Goal: Transaction & Acquisition: Book appointment/travel/reservation

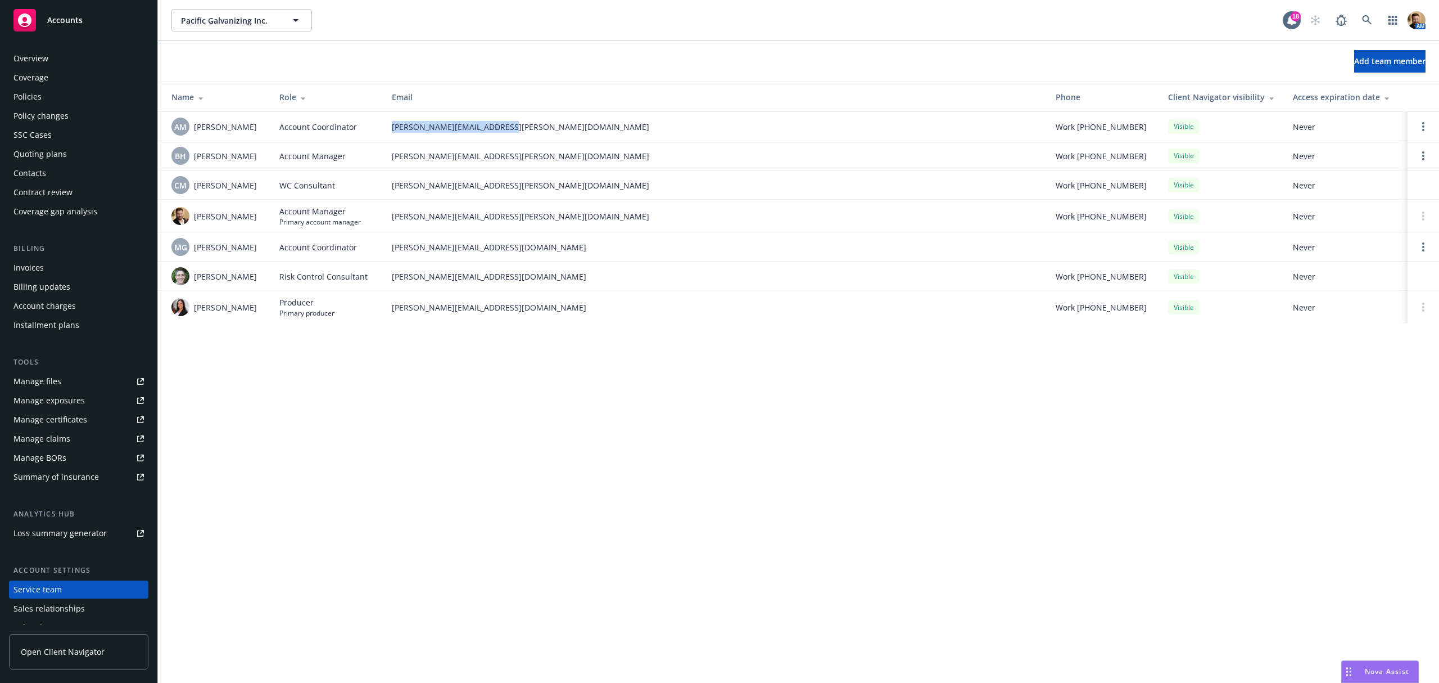
scroll to position [50, 0]
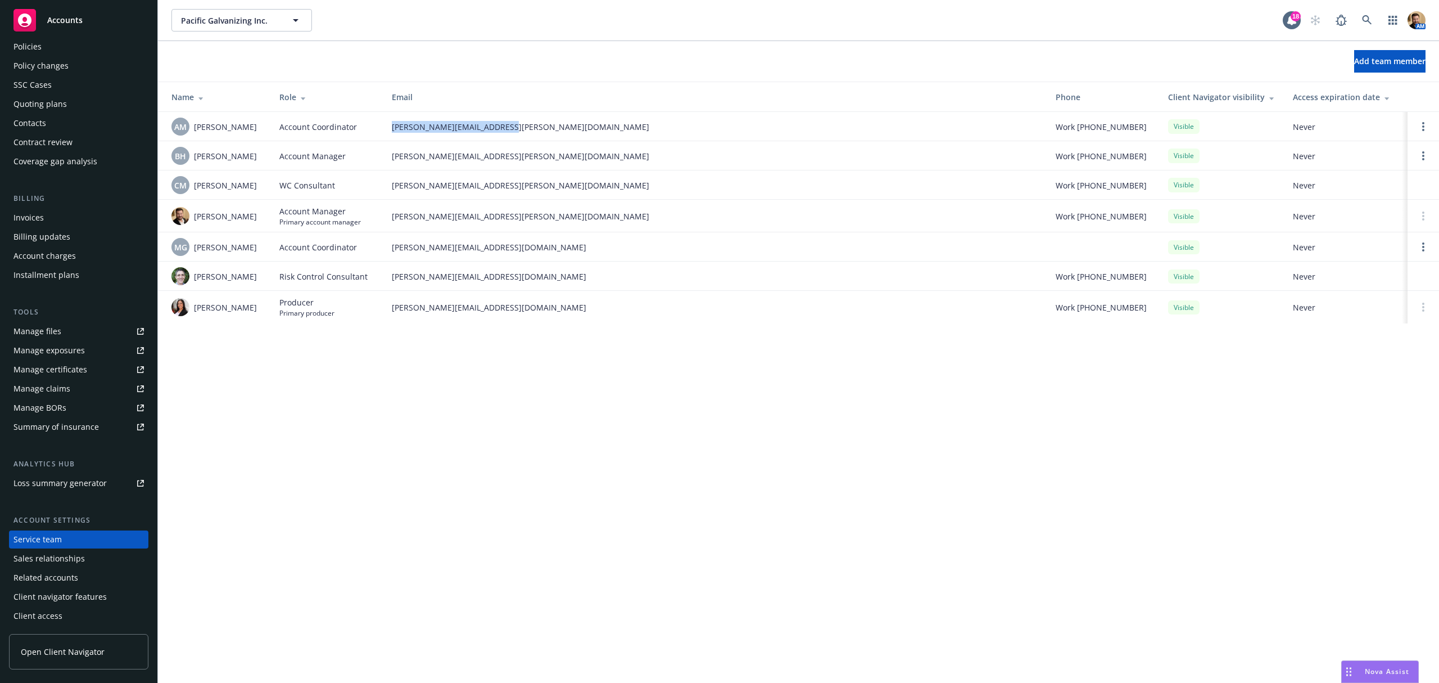
click at [44, 105] on div "Quoting plans" at bounding box center [39, 104] width 53 height 18
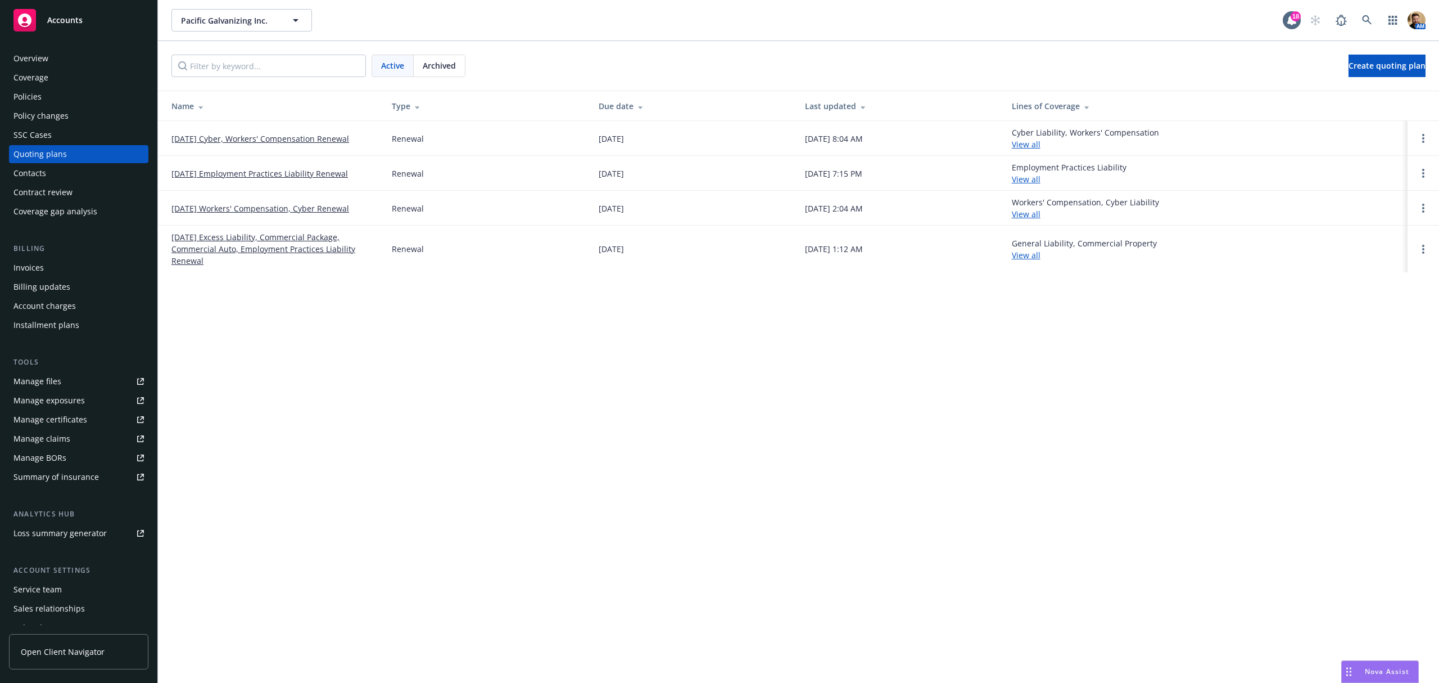
click at [280, 138] on link "[DATE] Cyber, Workers' Compensation Renewal" at bounding box center [260, 139] width 178 height 12
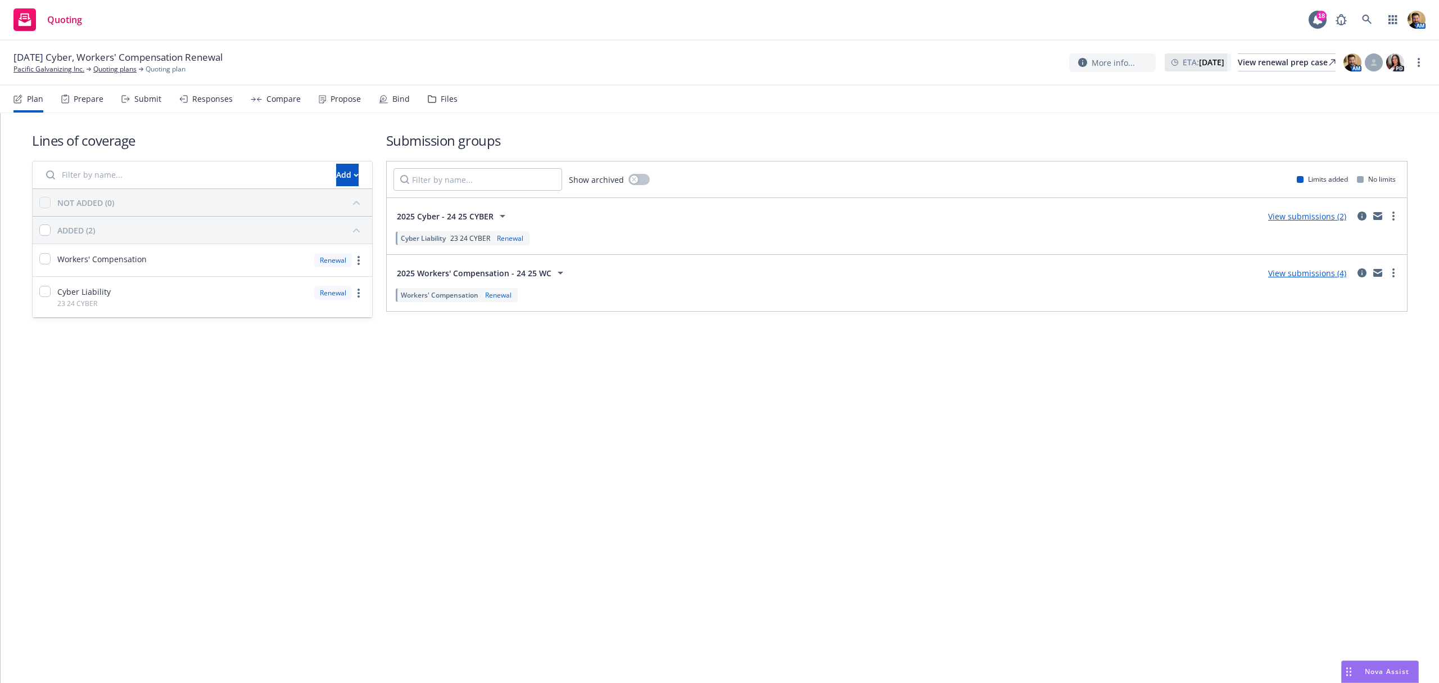
click at [218, 97] on div "Responses" at bounding box center [212, 98] width 40 height 9
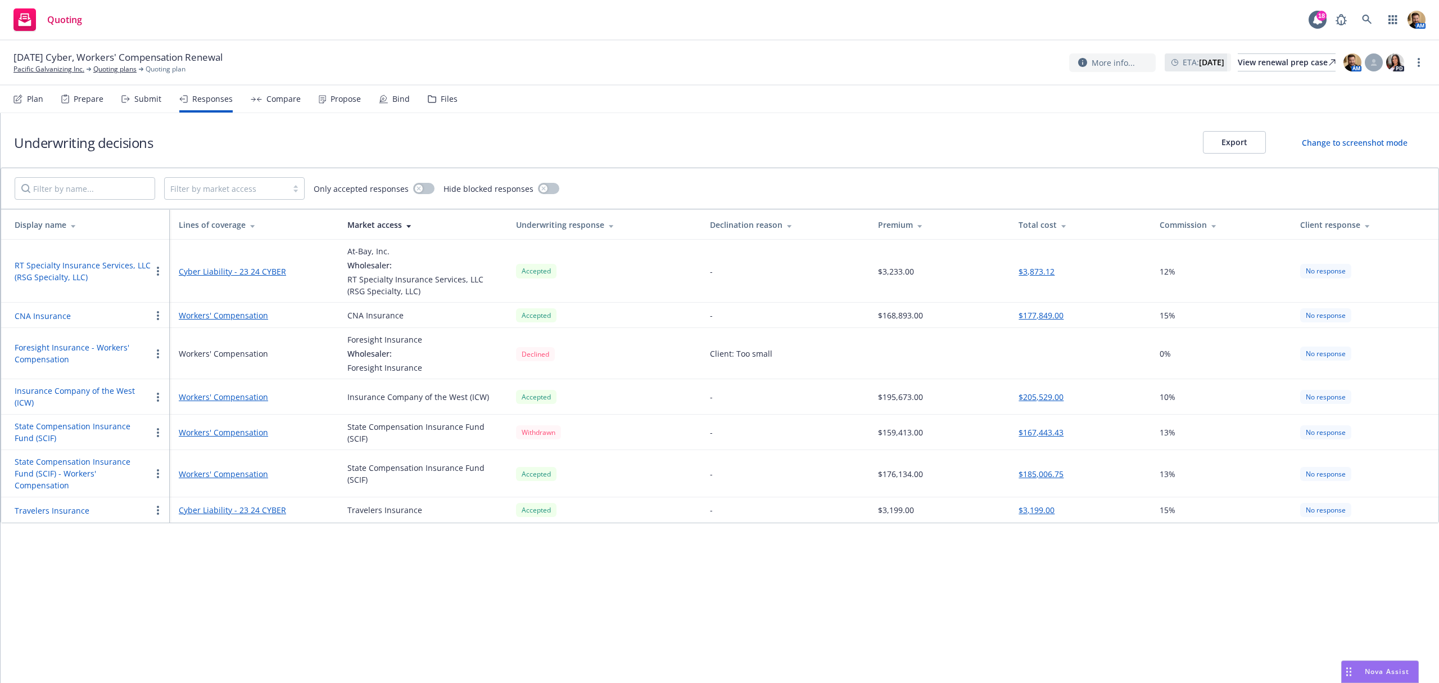
click at [269, 94] on div "Compare" at bounding box center [284, 98] width 34 height 9
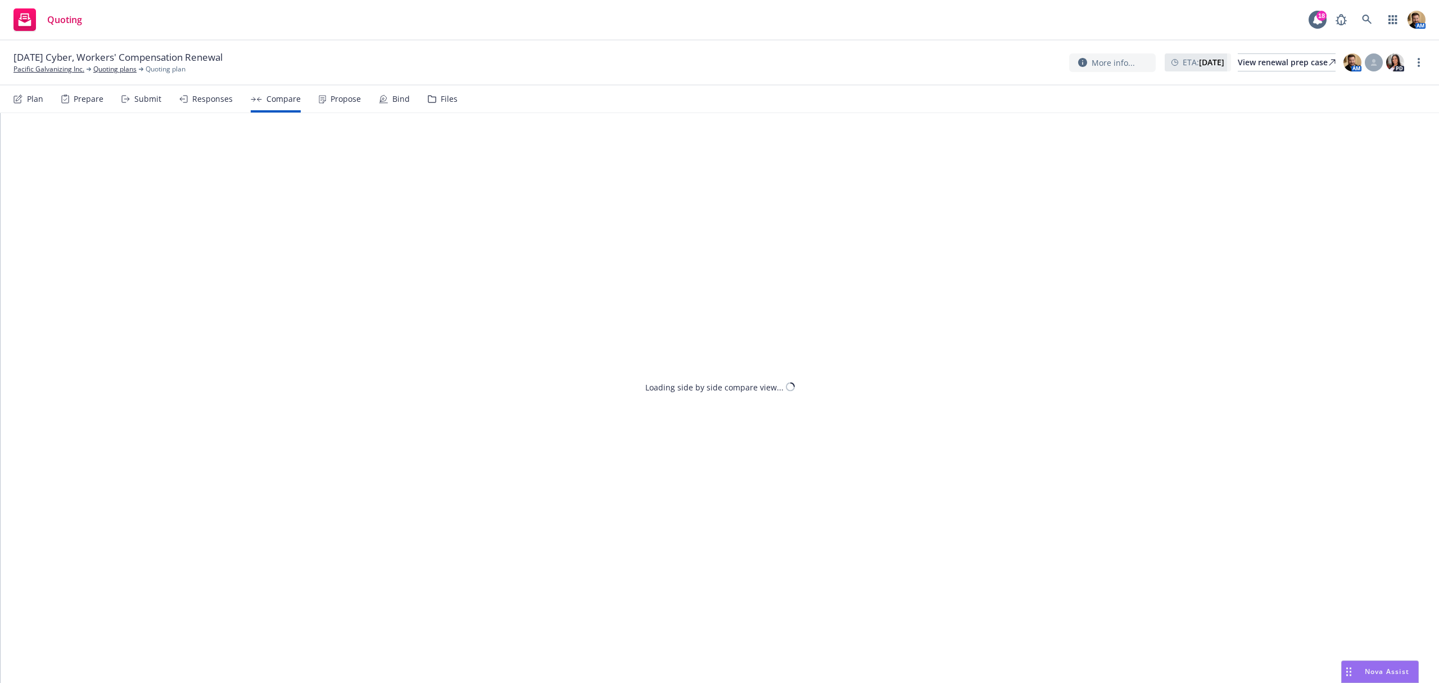
click at [351, 97] on div "Propose" at bounding box center [346, 98] width 30 height 9
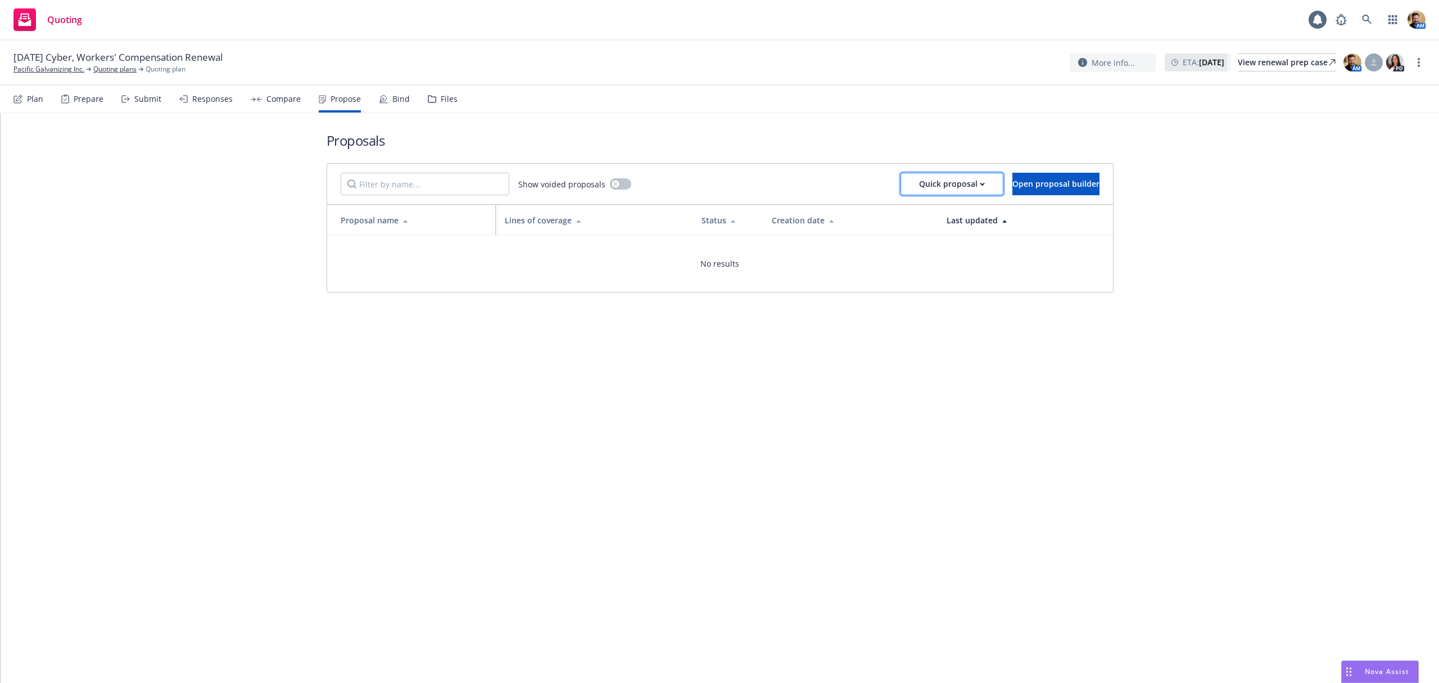
click at [919, 188] on div "Quick proposal" at bounding box center [952, 183] width 66 height 21
click at [907, 254] on div "No results" at bounding box center [720, 263] width 786 height 57
drag, startPoint x: 889, startPoint y: 171, endPoint x: 881, endPoint y: 180, distance: 11.9
click at [887, 171] on div "Show voided proposals Quick proposal Open proposal builder" at bounding box center [720, 184] width 786 height 40
click at [919, 183] on div "Quick proposal" at bounding box center [952, 183] width 66 height 21
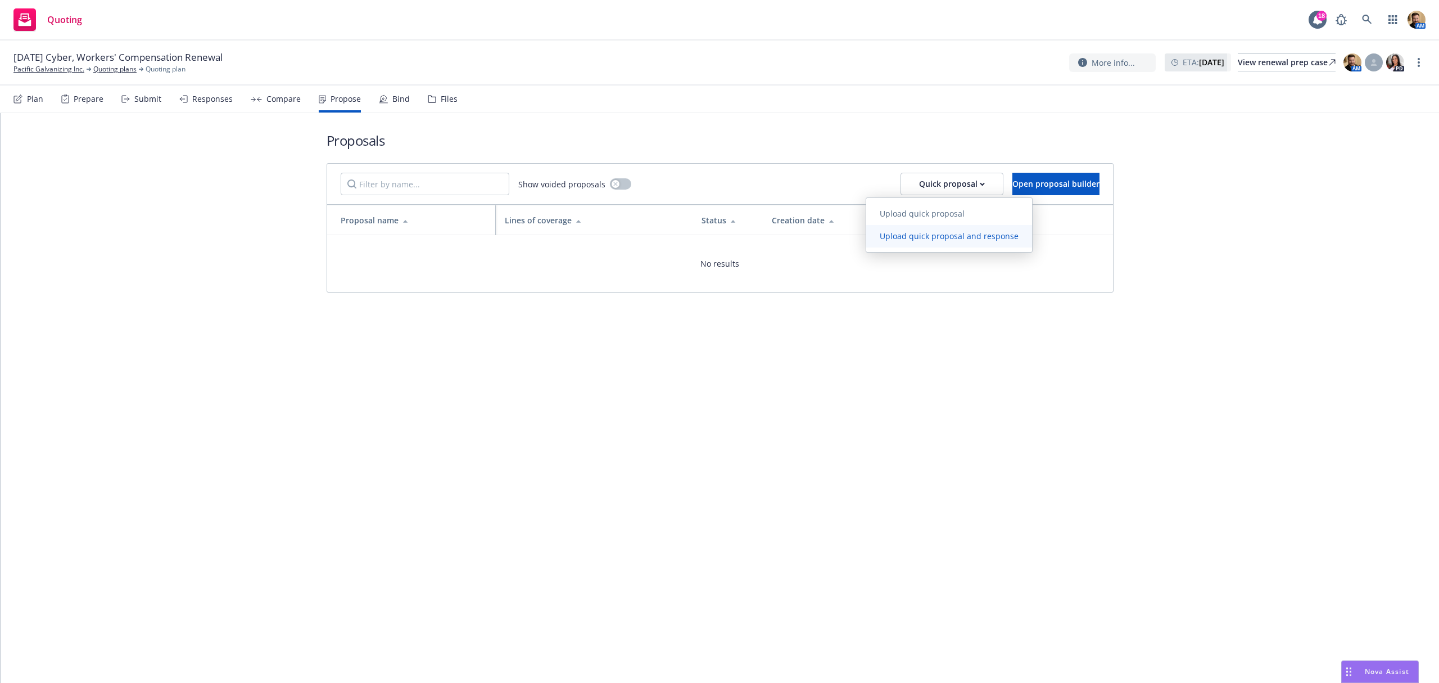
click at [896, 232] on span "Upload quick proposal and response" at bounding box center [949, 236] width 166 height 11
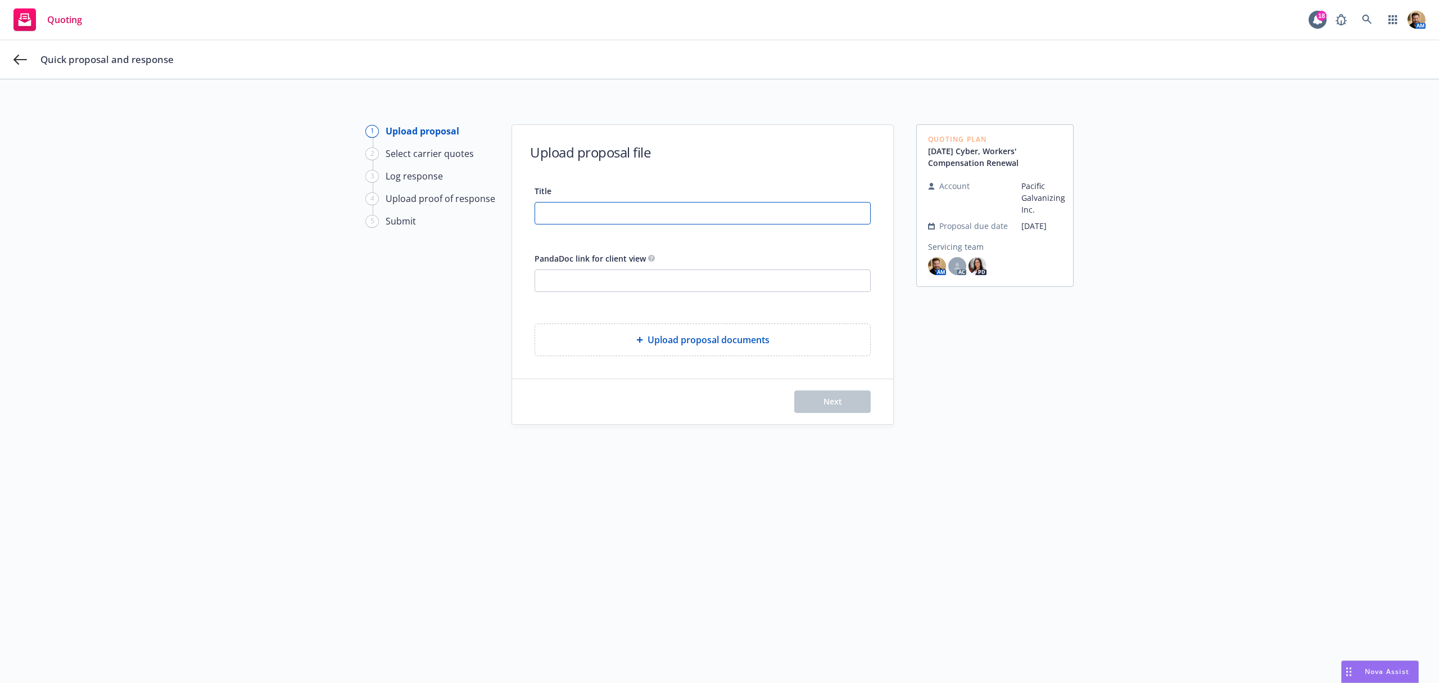
click at [631, 220] on input "Title" at bounding box center [702, 212] width 335 height 21
type input "25 26 WC CYBER [DATE]"
click at [689, 356] on div "Upload proposal documents" at bounding box center [703, 339] width 336 height 33
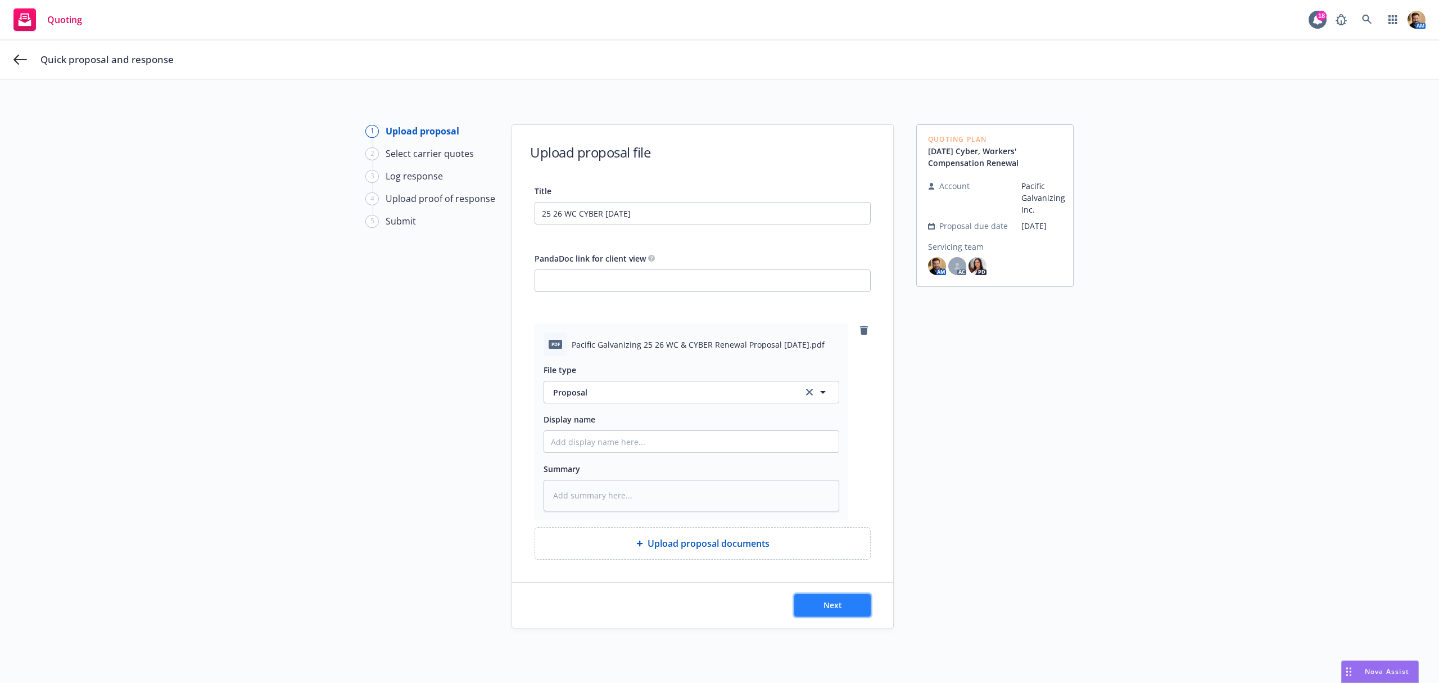
click at [832, 603] on span "Next" at bounding box center [833, 604] width 19 height 11
type textarea "x"
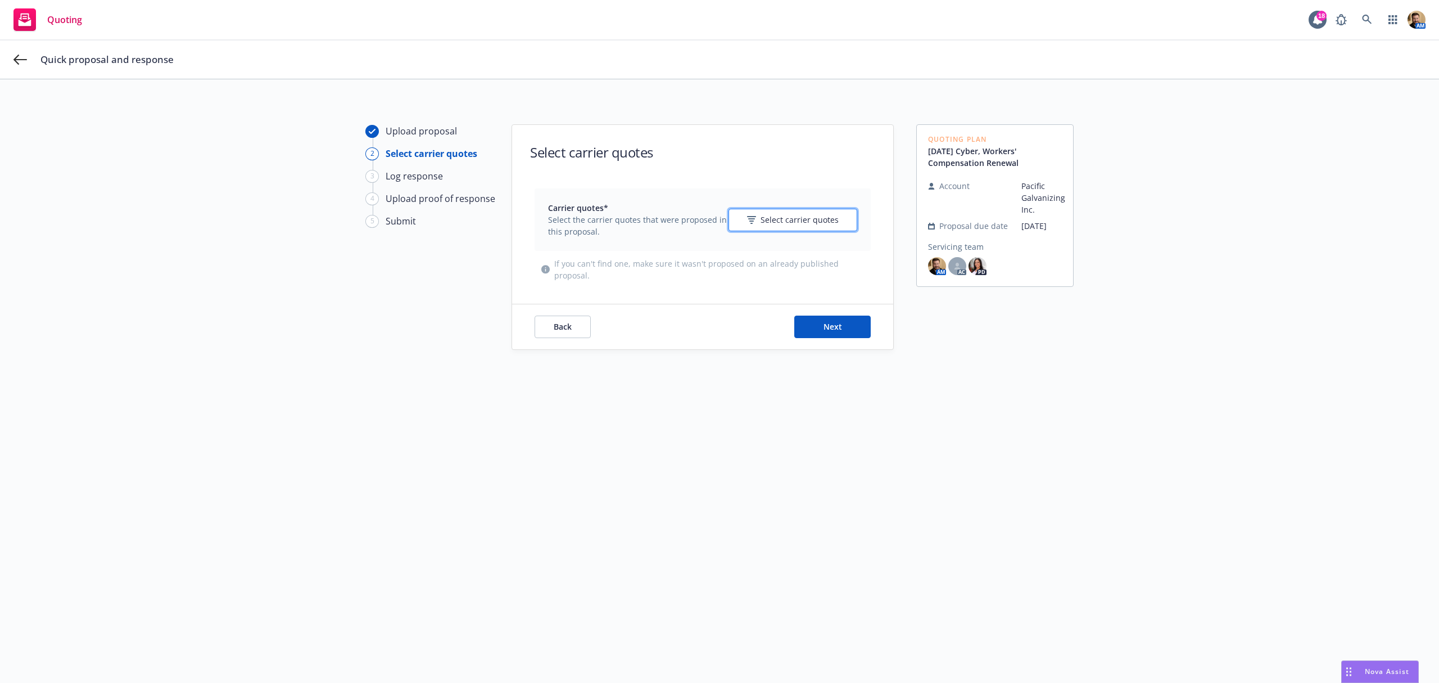
click at [761, 222] on span "Select carrier quotes" at bounding box center [800, 220] width 78 height 12
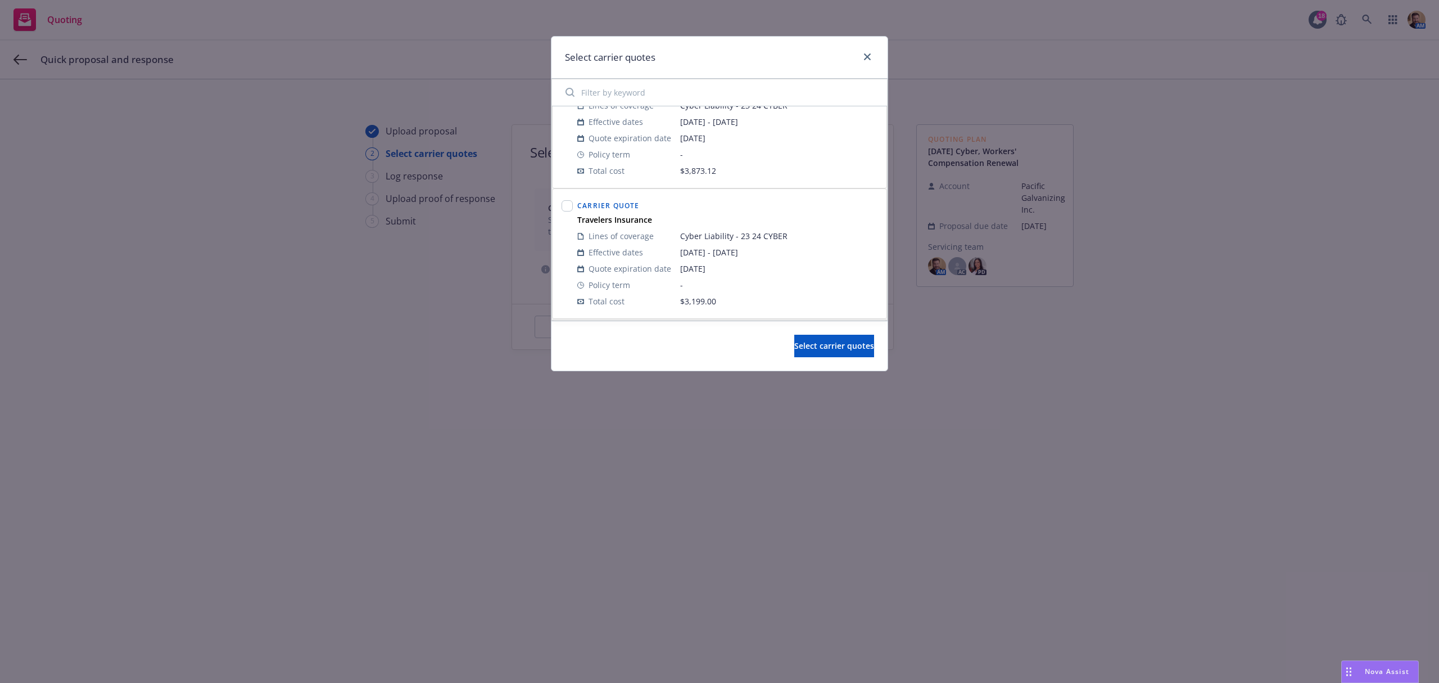
scroll to position [75, 0]
click at [567, 180] on input "checkbox" at bounding box center [567, 179] width 11 height 11
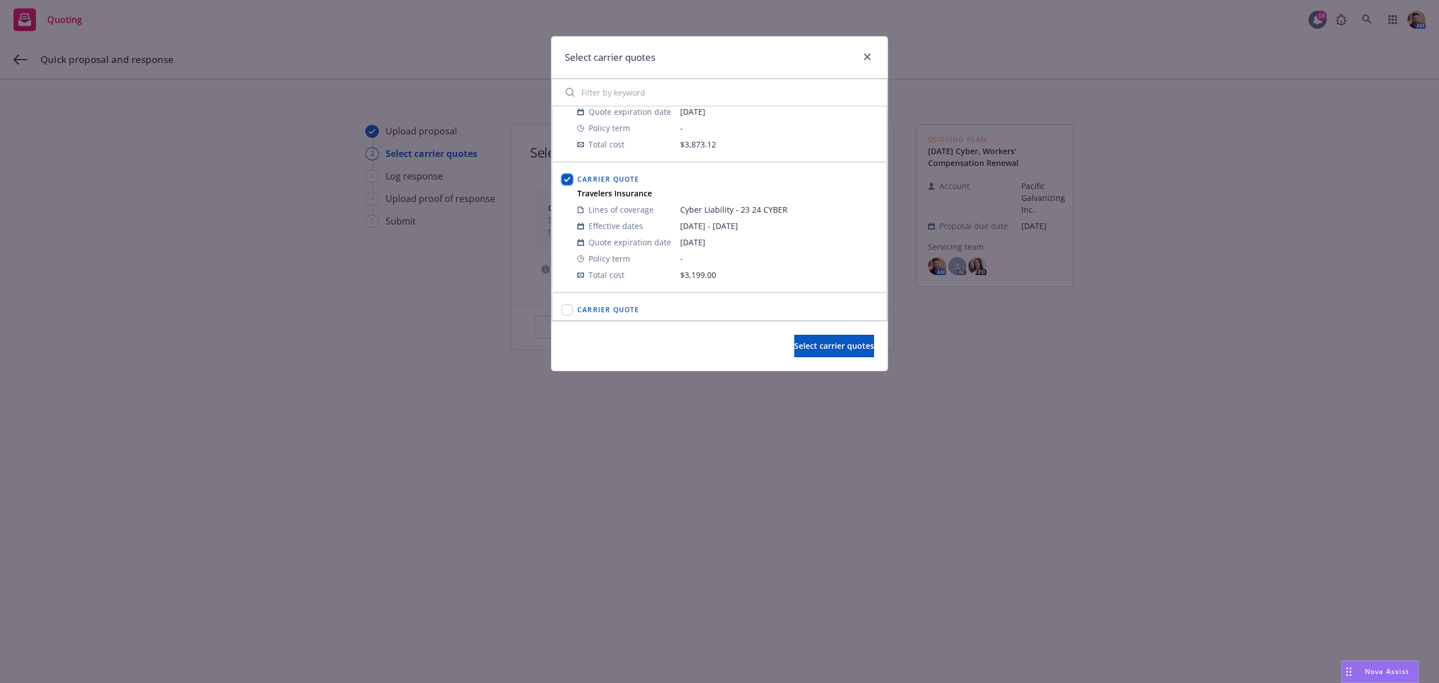
checkbox input "true"
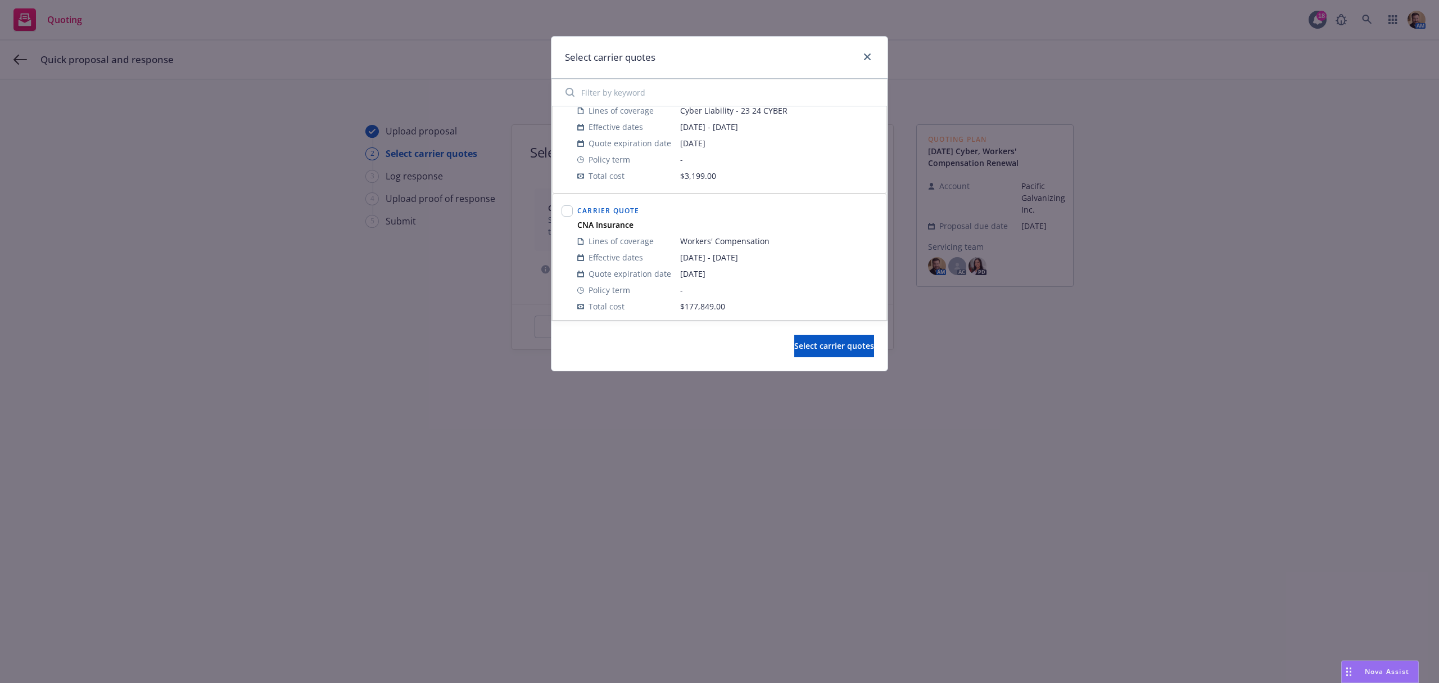
scroll to position [225, 0]
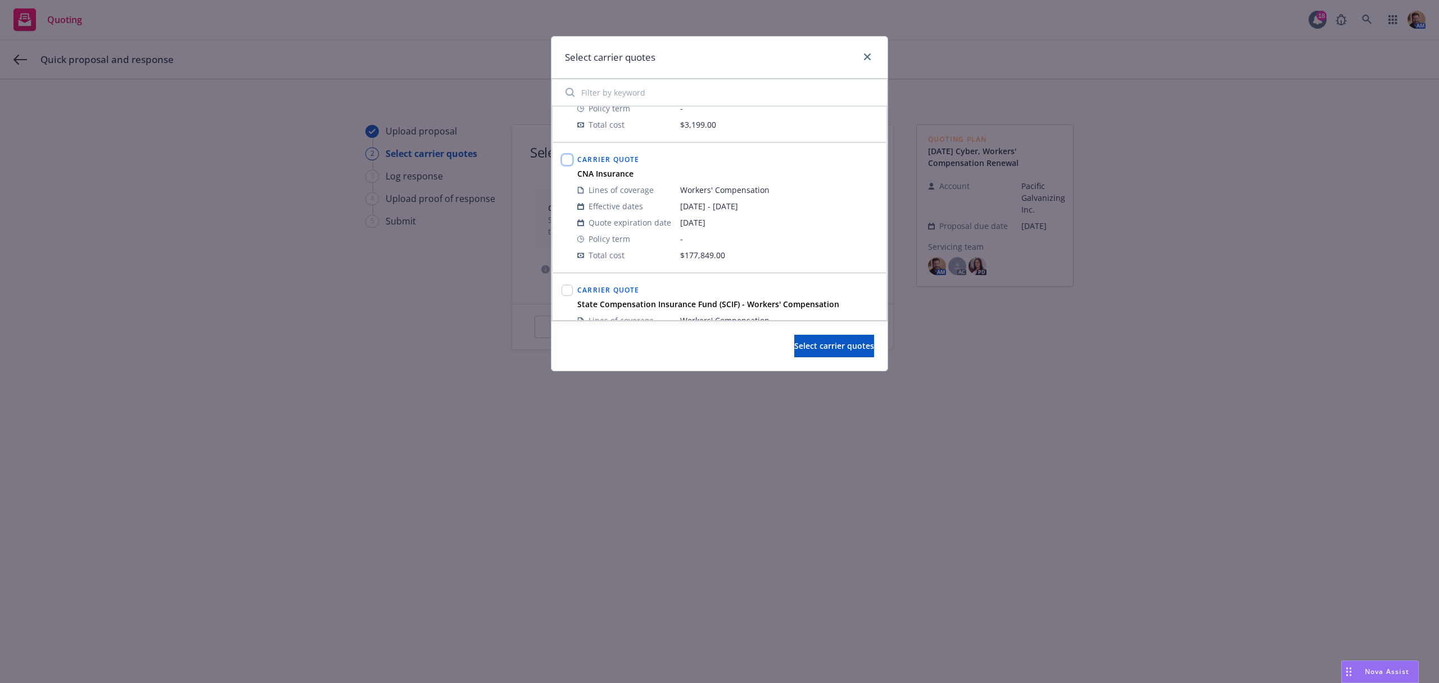
click at [570, 160] on input "checkbox" at bounding box center [567, 159] width 11 height 11
checkbox input "true"
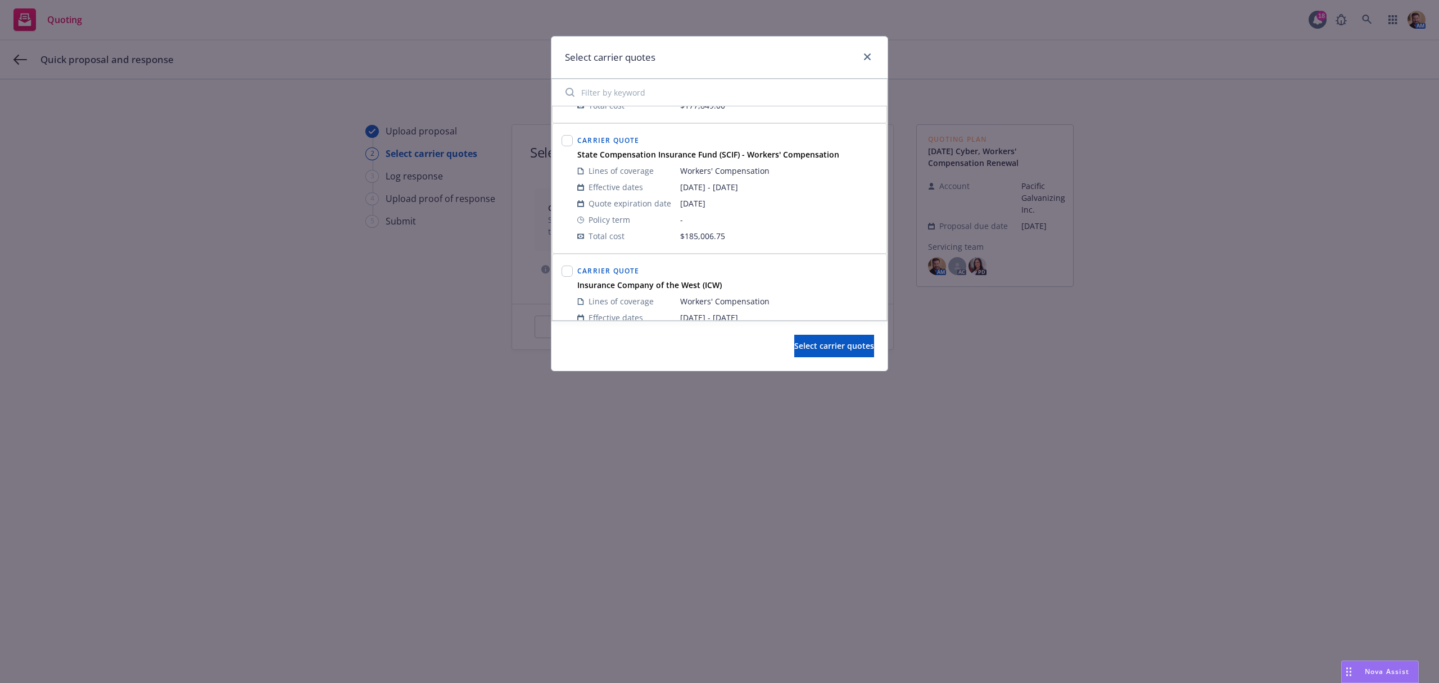
scroll to position [441, 0]
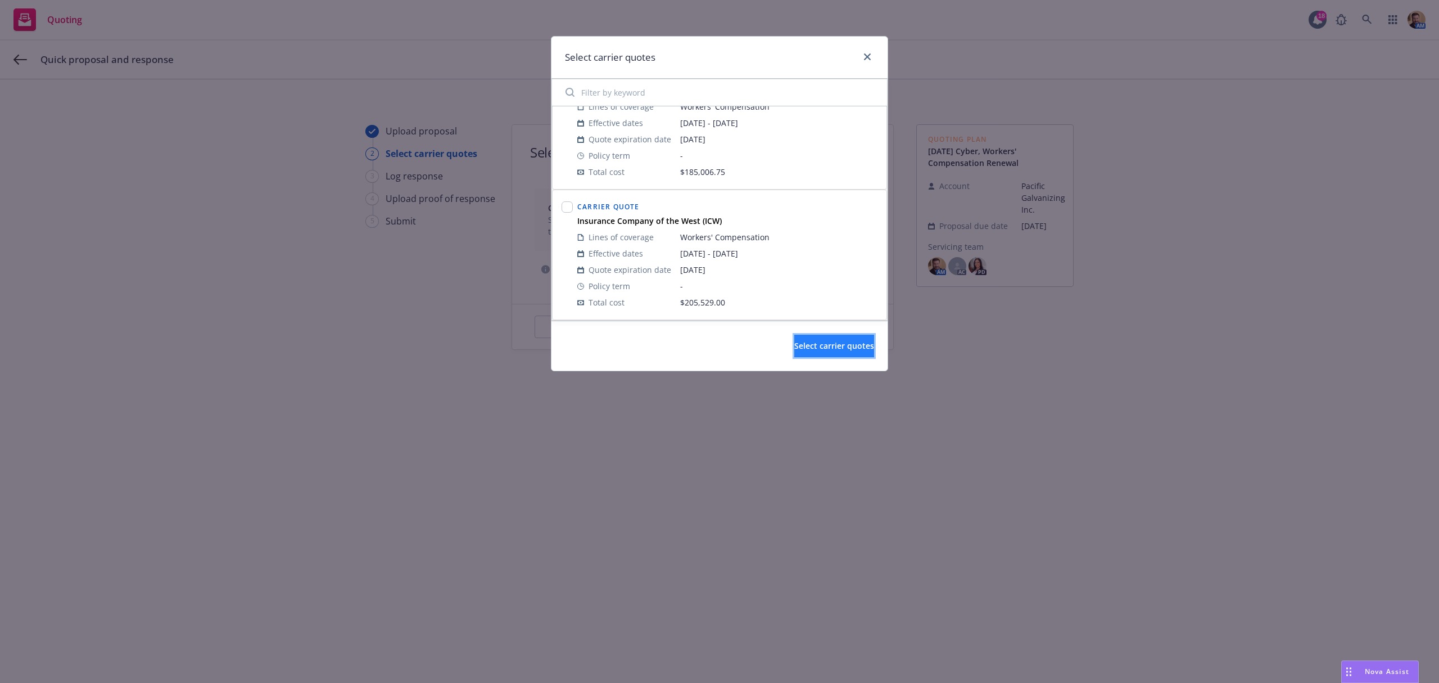
click at [795, 337] on button "Select carrier quotes" at bounding box center [834, 346] width 80 height 22
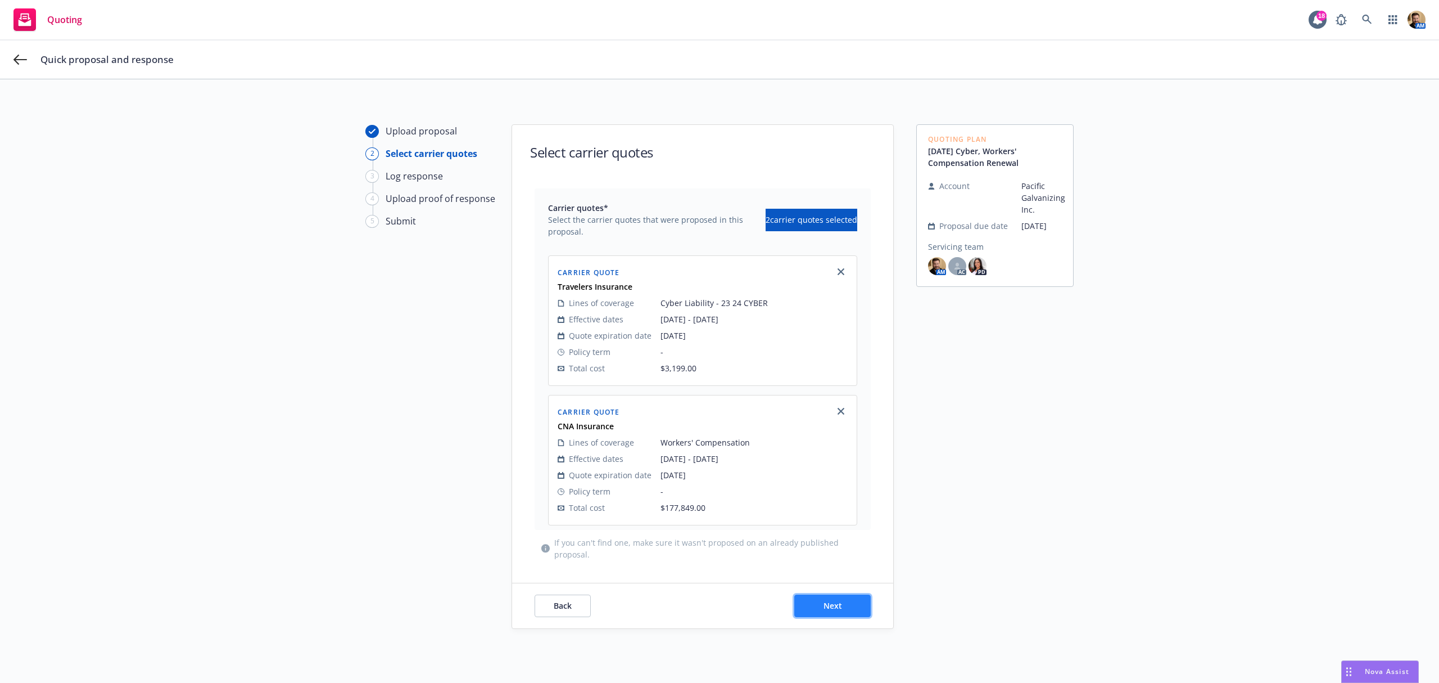
click at [846, 607] on button "Next" at bounding box center [832, 605] width 76 height 22
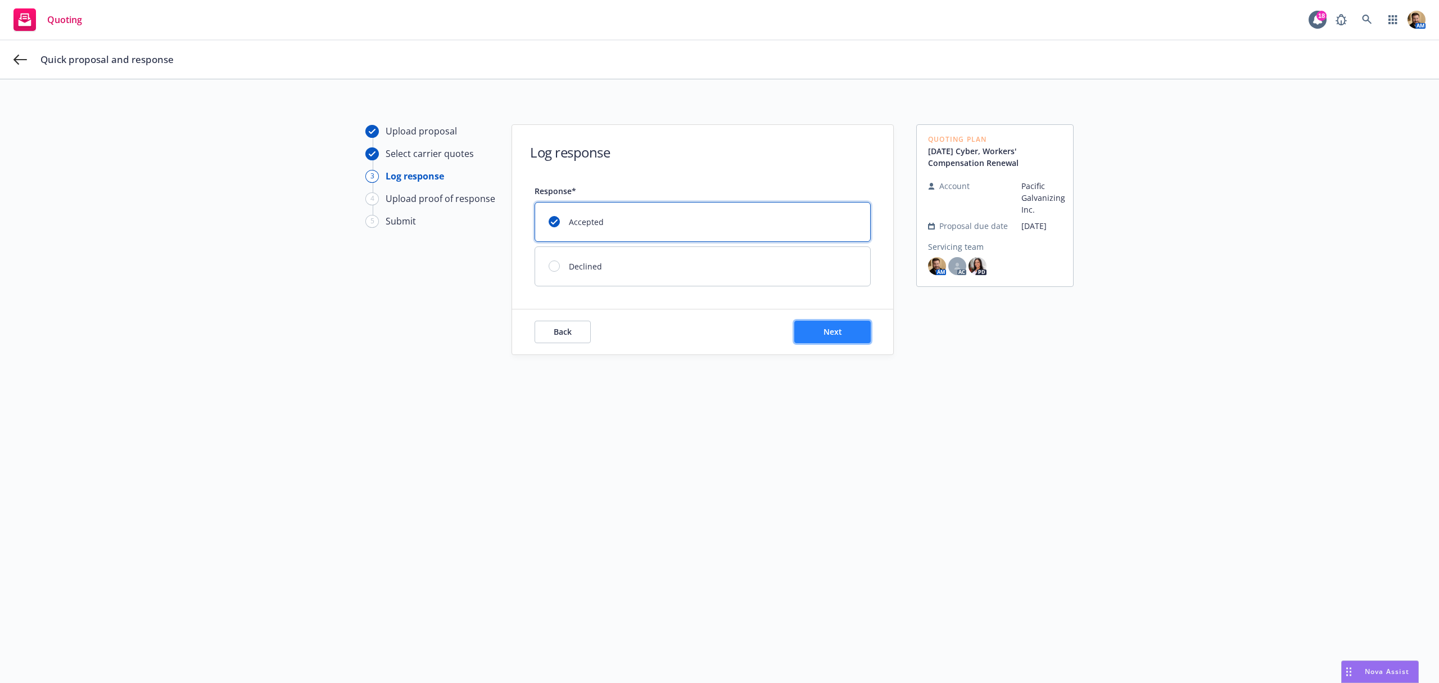
click at [839, 337] on button "Next" at bounding box center [832, 331] width 76 height 22
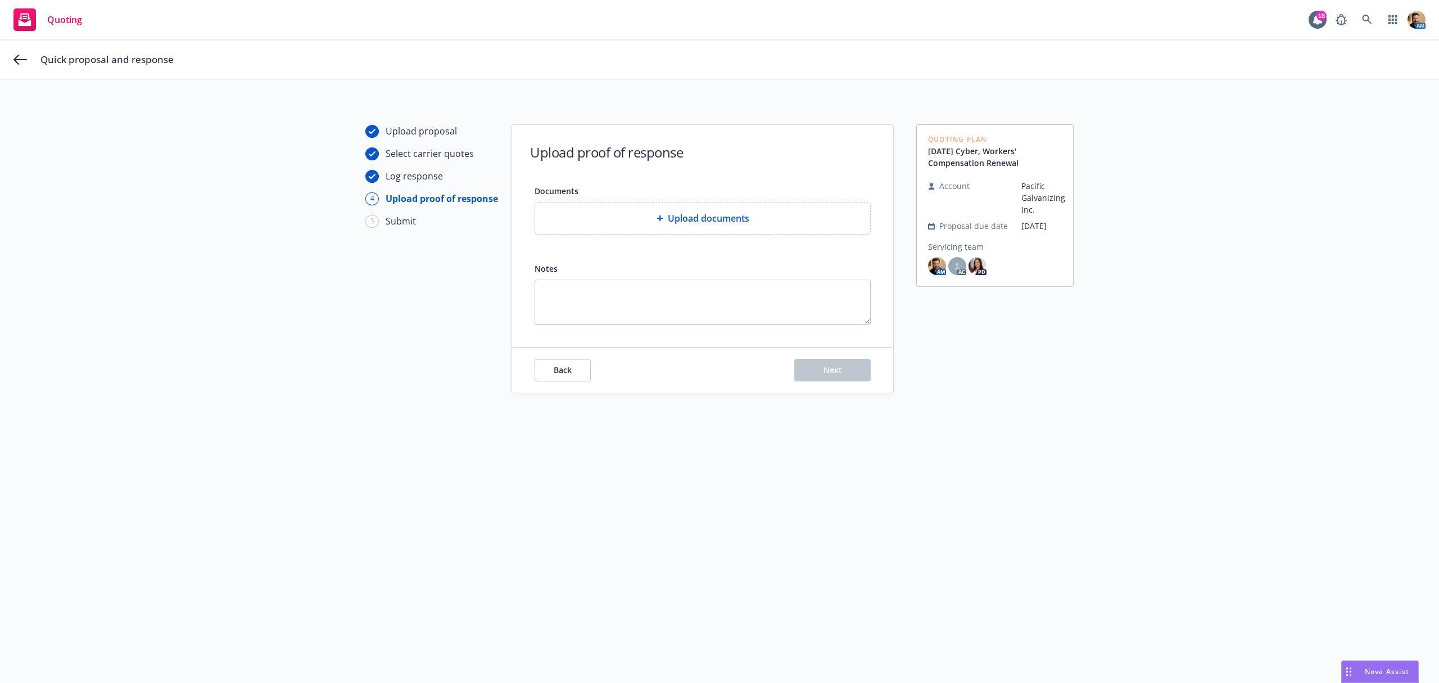
click at [659, 227] on div "Upload documents" at bounding box center [702, 217] width 335 height 31
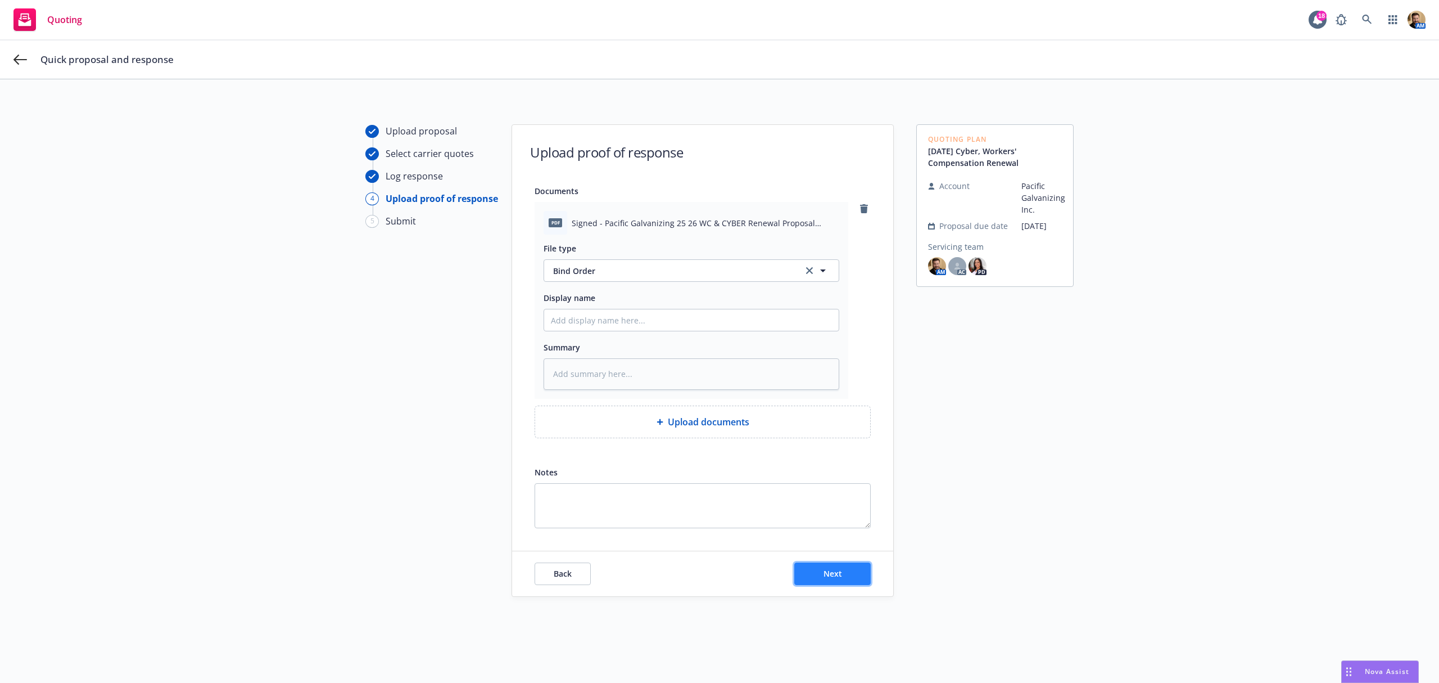
click at [830, 571] on span "Next" at bounding box center [833, 573] width 19 height 11
type textarea "x"
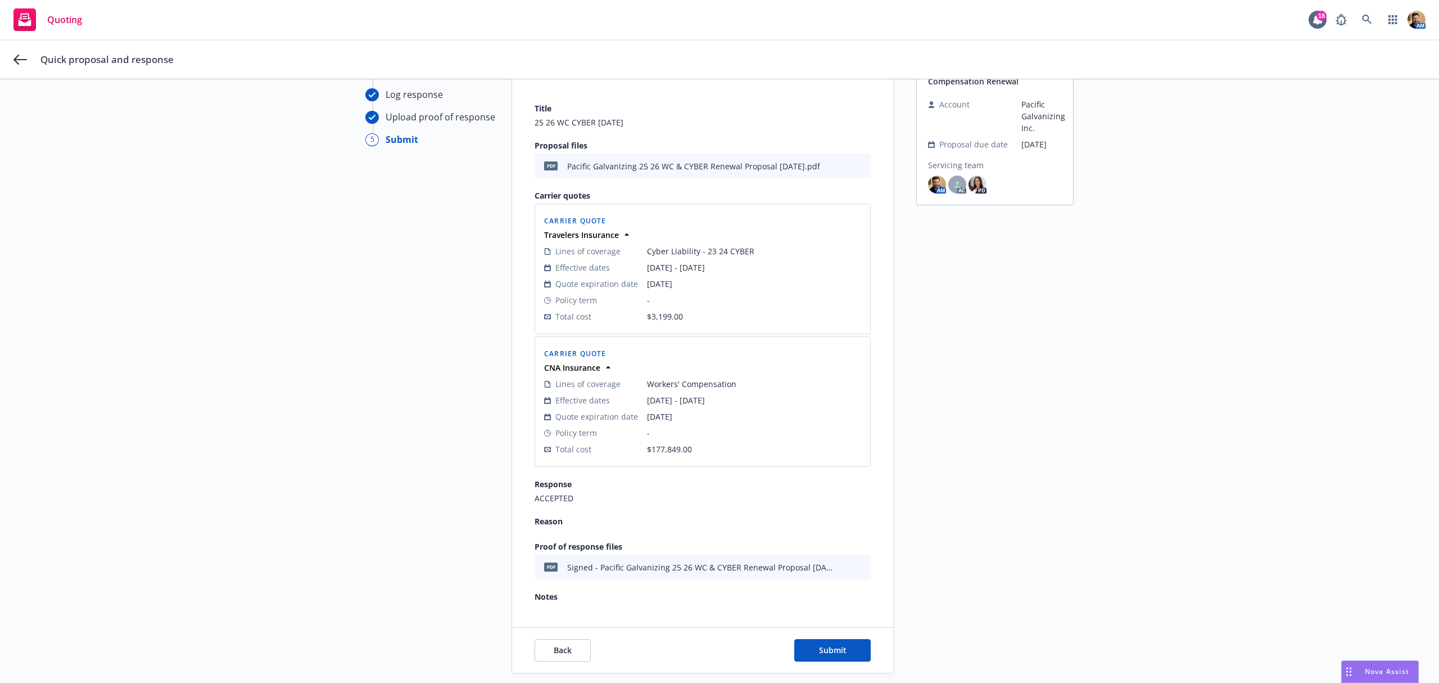
scroll to position [145, 0]
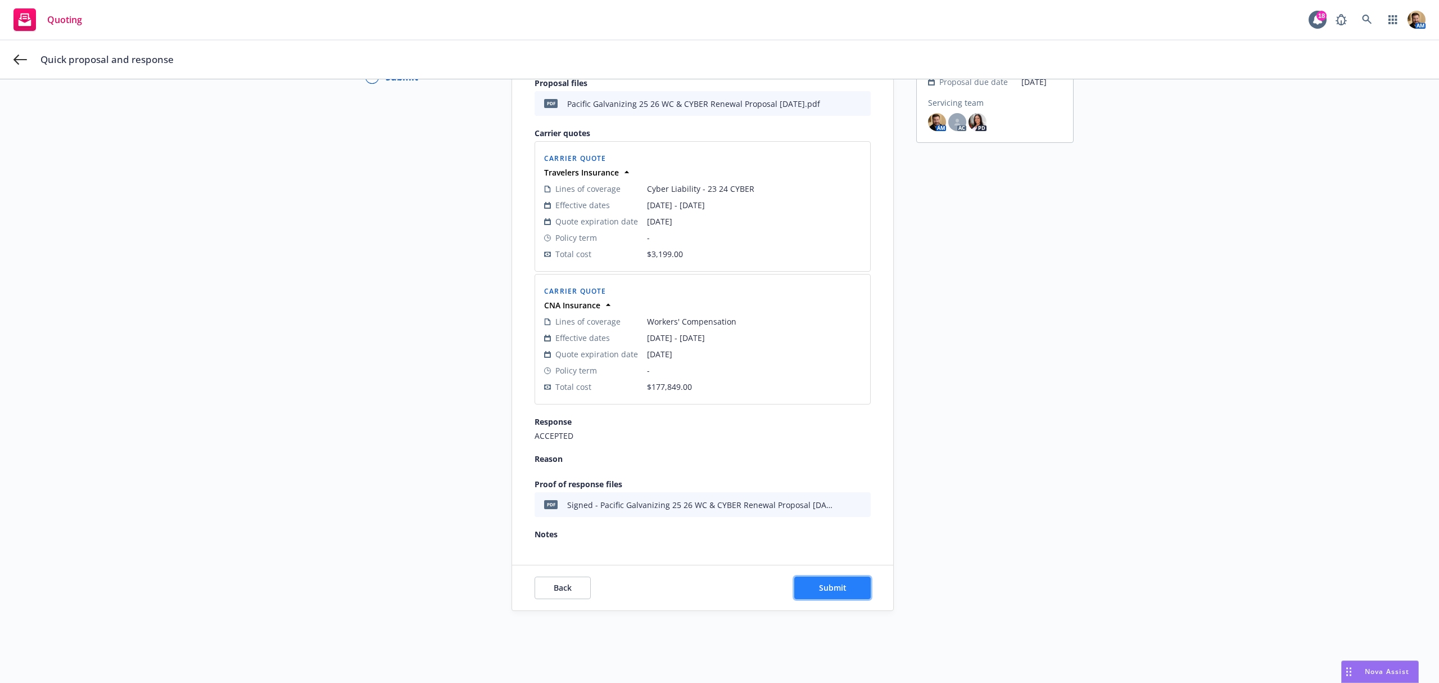
click at [822, 588] on span "Submit" at bounding box center [833, 587] width 28 height 11
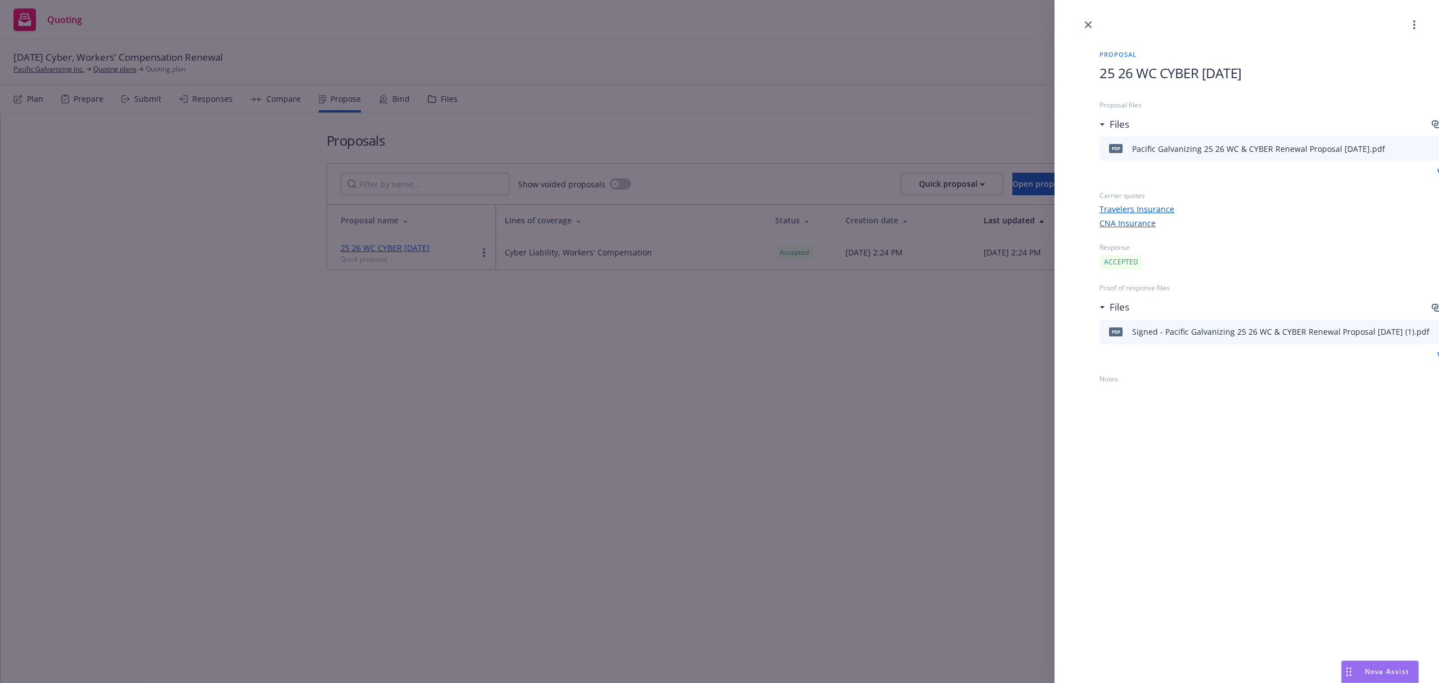
click at [673, 371] on div "Proposal 25 26 WC CYBER [DATE] Proposal files Files pdf Pacific Galvanizing 25 …" at bounding box center [719, 341] width 1439 height 683
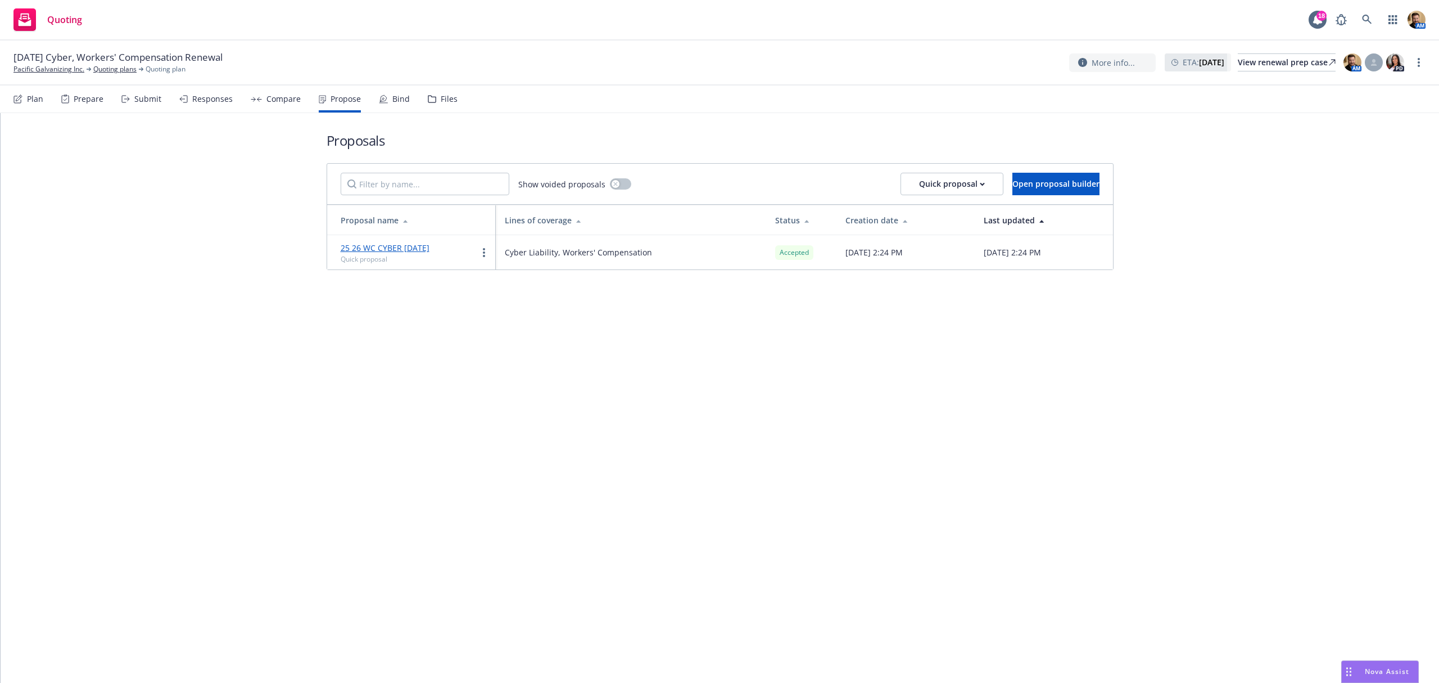
click at [394, 105] on div "Bind" at bounding box center [394, 98] width 31 height 27
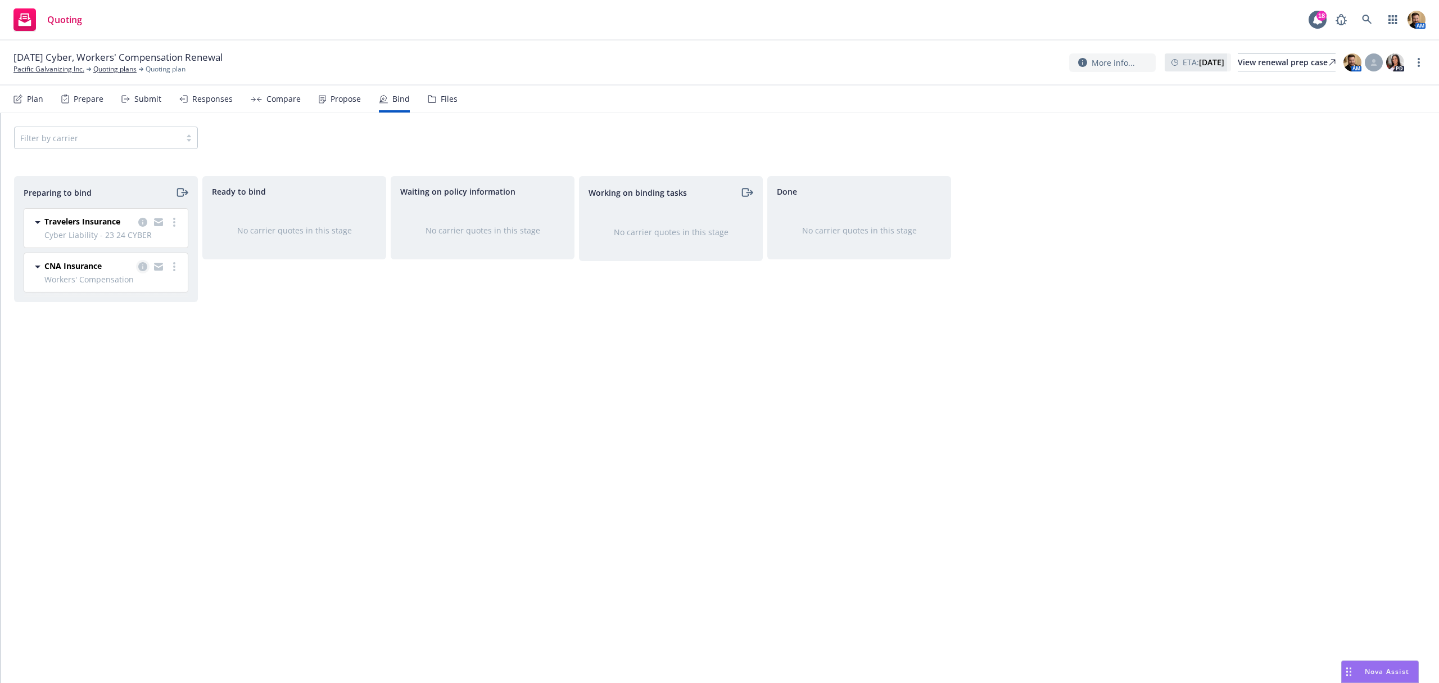
click at [138, 264] on icon "copy logging email" at bounding box center [142, 266] width 9 height 9
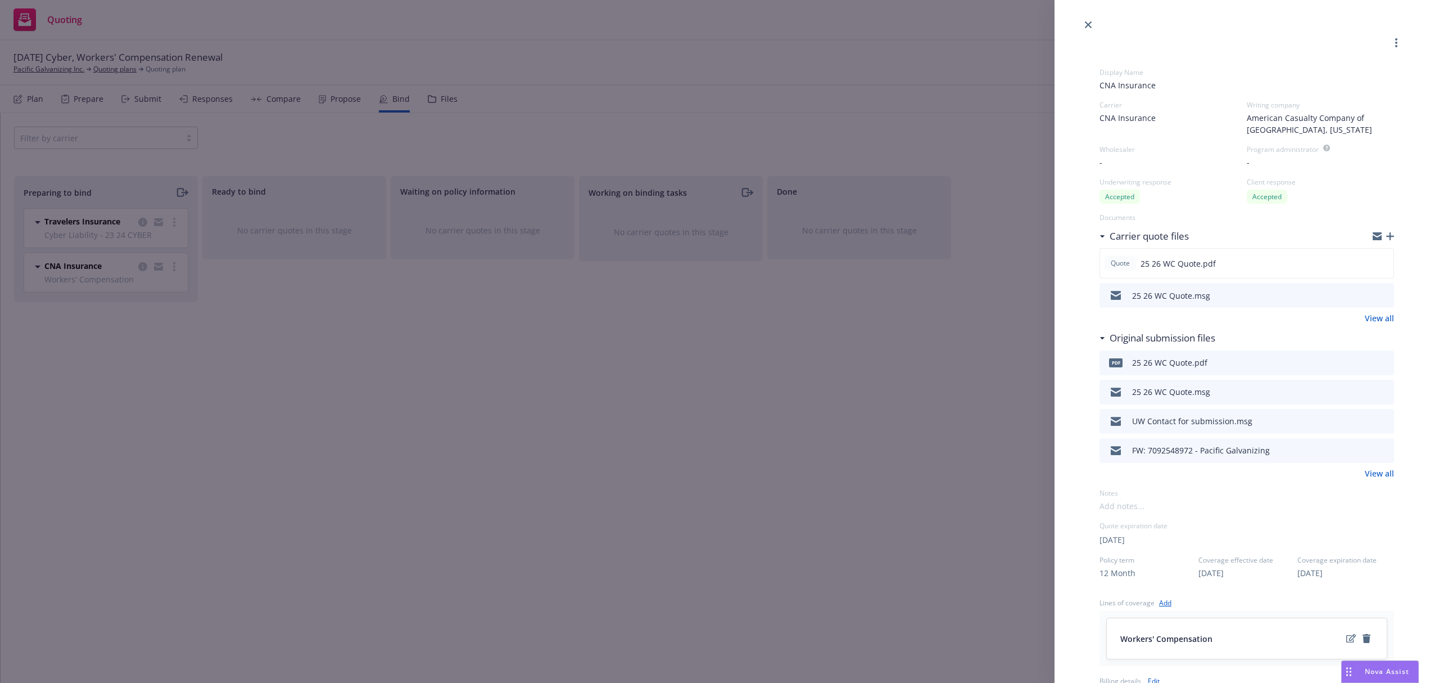
click at [1379, 295] on icon "preview file" at bounding box center [1384, 295] width 10 height 8
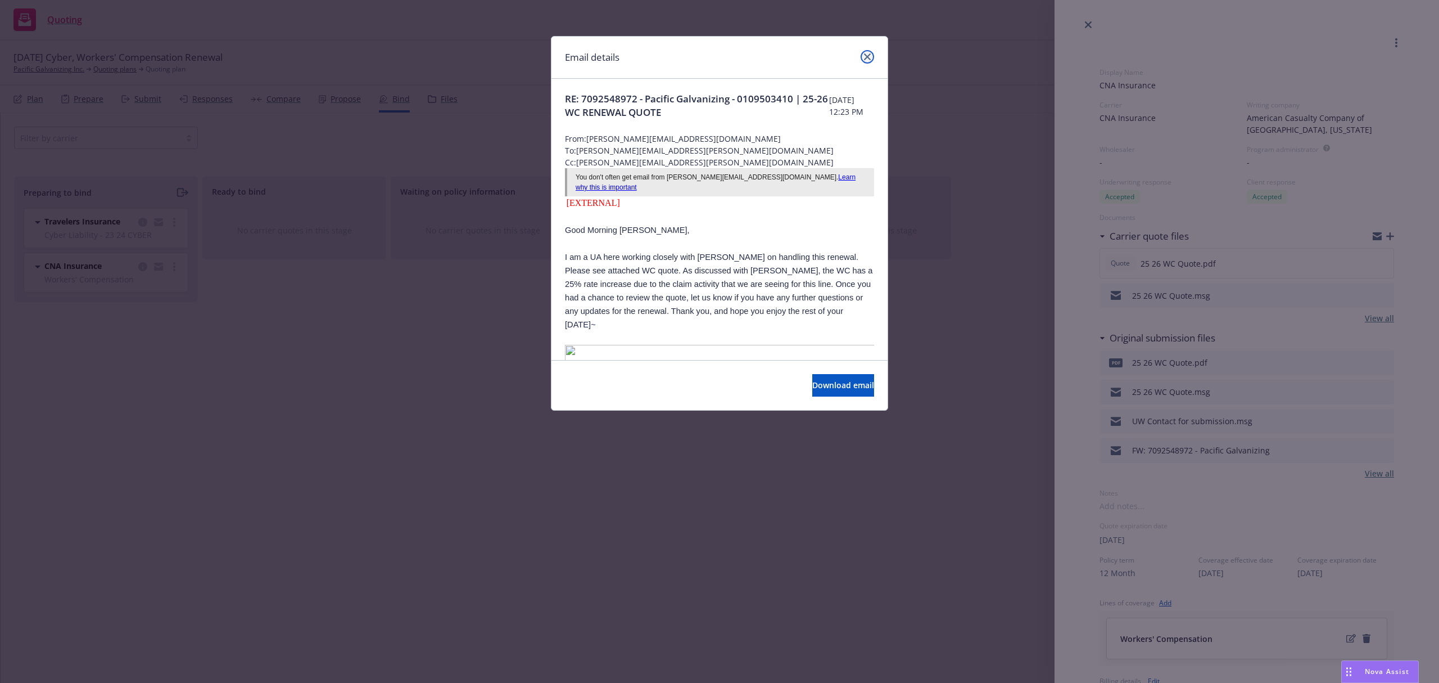
click at [869, 58] on icon "close" at bounding box center [867, 56] width 7 height 7
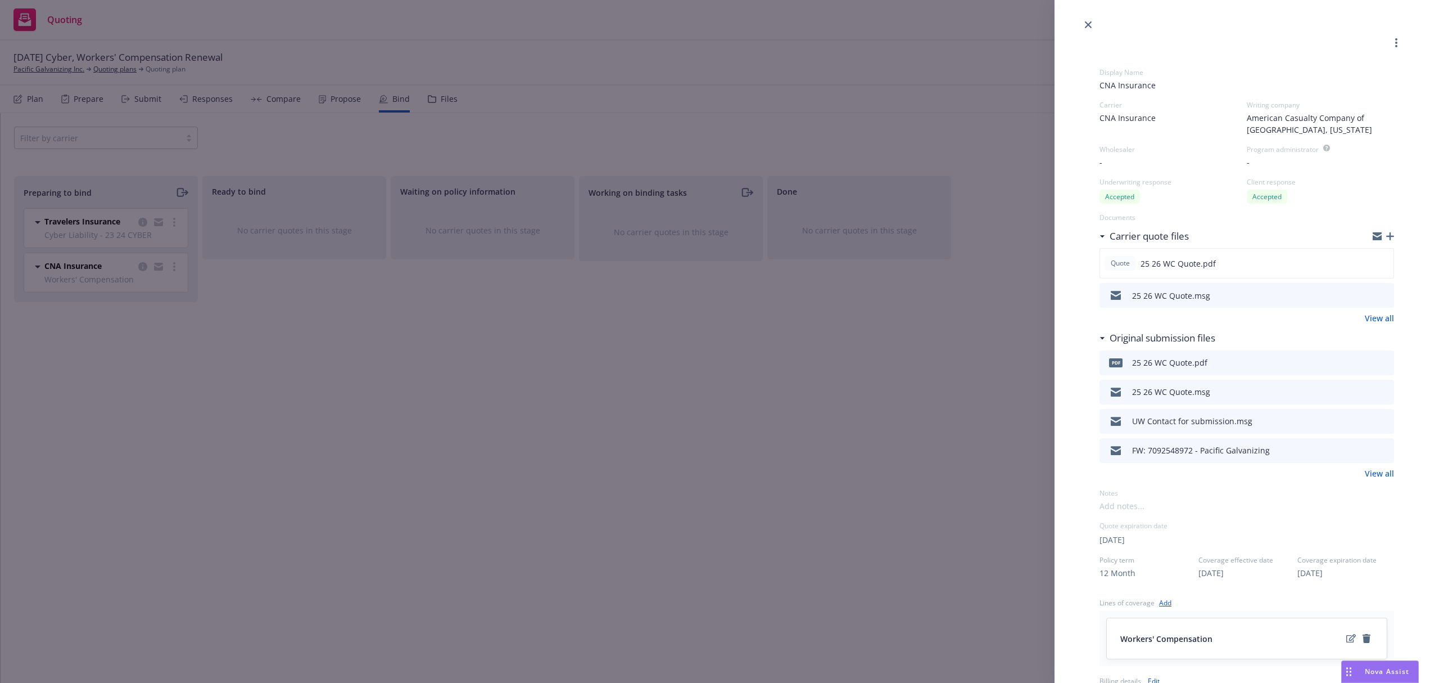
click at [171, 418] on div "Display Name CNA Insurance Carrier CNA Insurance Writing company American Casua…" at bounding box center [719, 341] width 1439 height 683
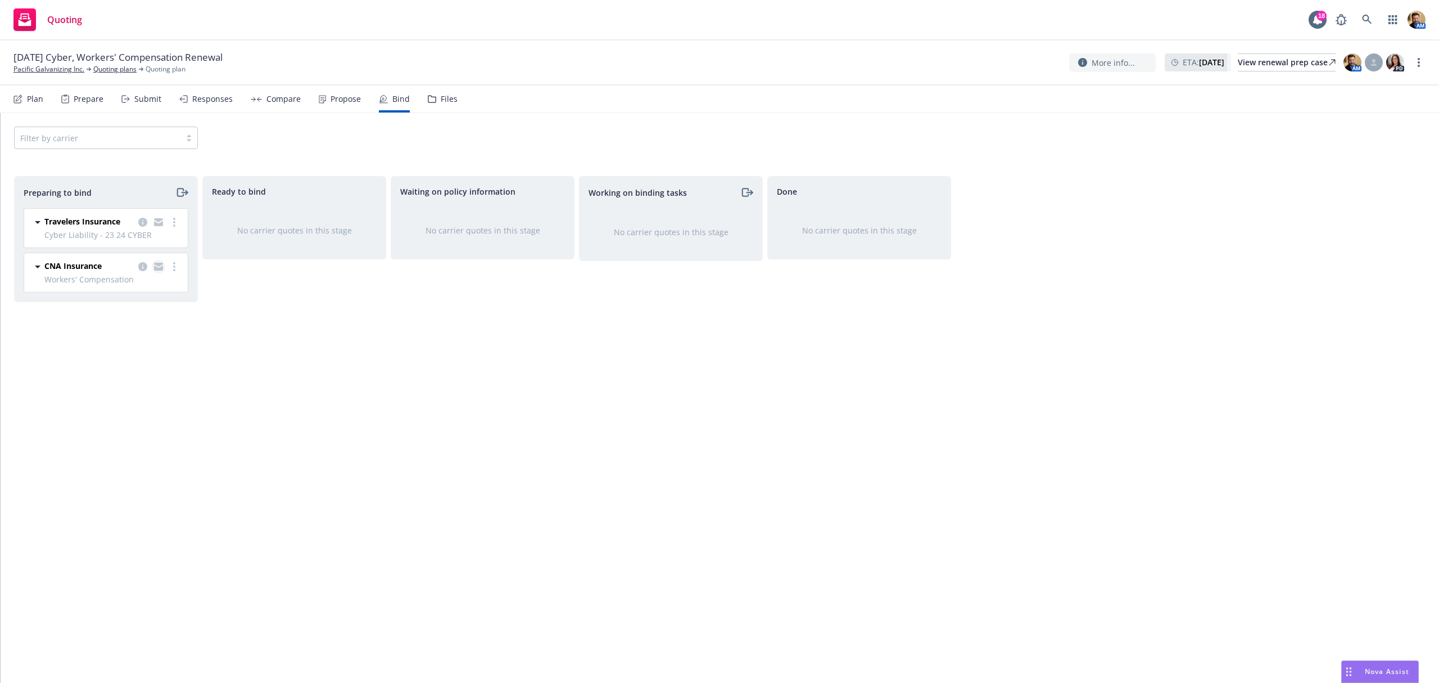
click at [156, 267] on icon "copy logging email" at bounding box center [158, 267] width 9 height 8
click at [142, 223] on icon "copy logging email" at bounding box center [142, 222] width 9 height 9
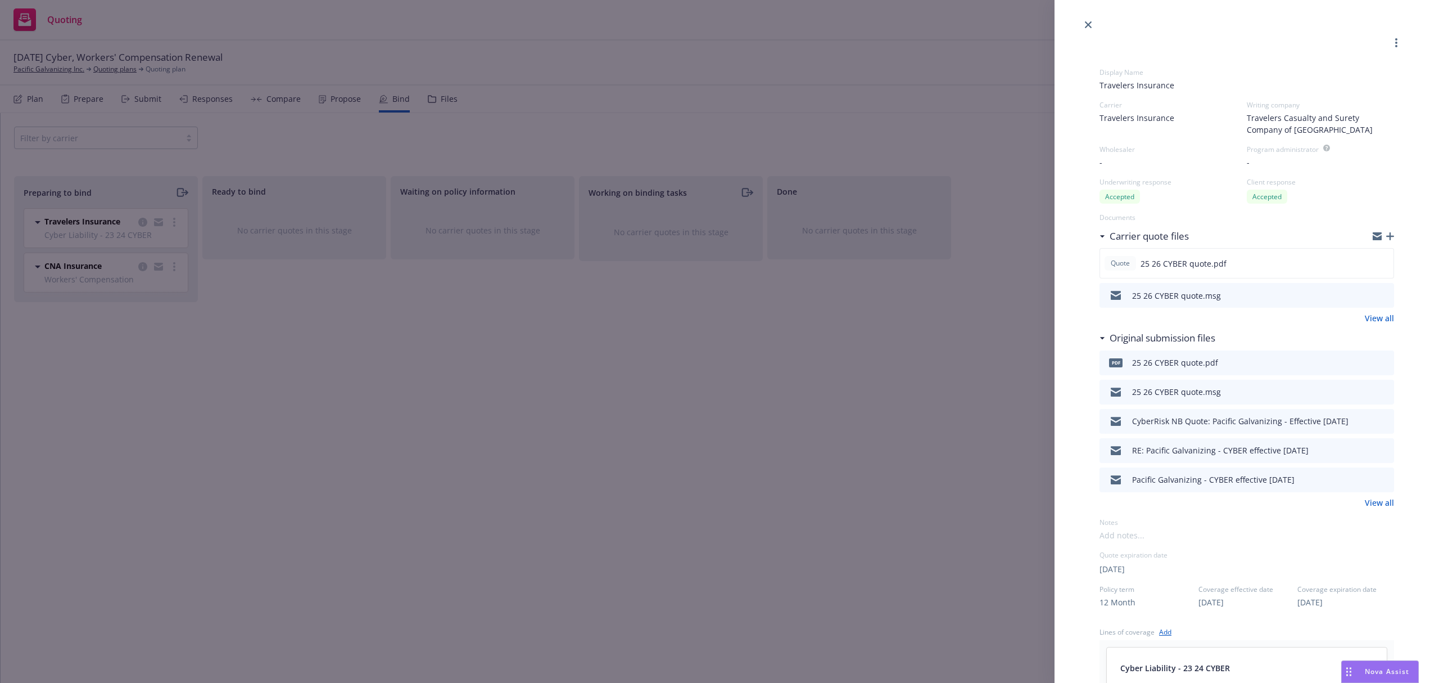
click at [1379, 295] on icon "preview file" at bounding box center [1384, 295] width 10 height 8
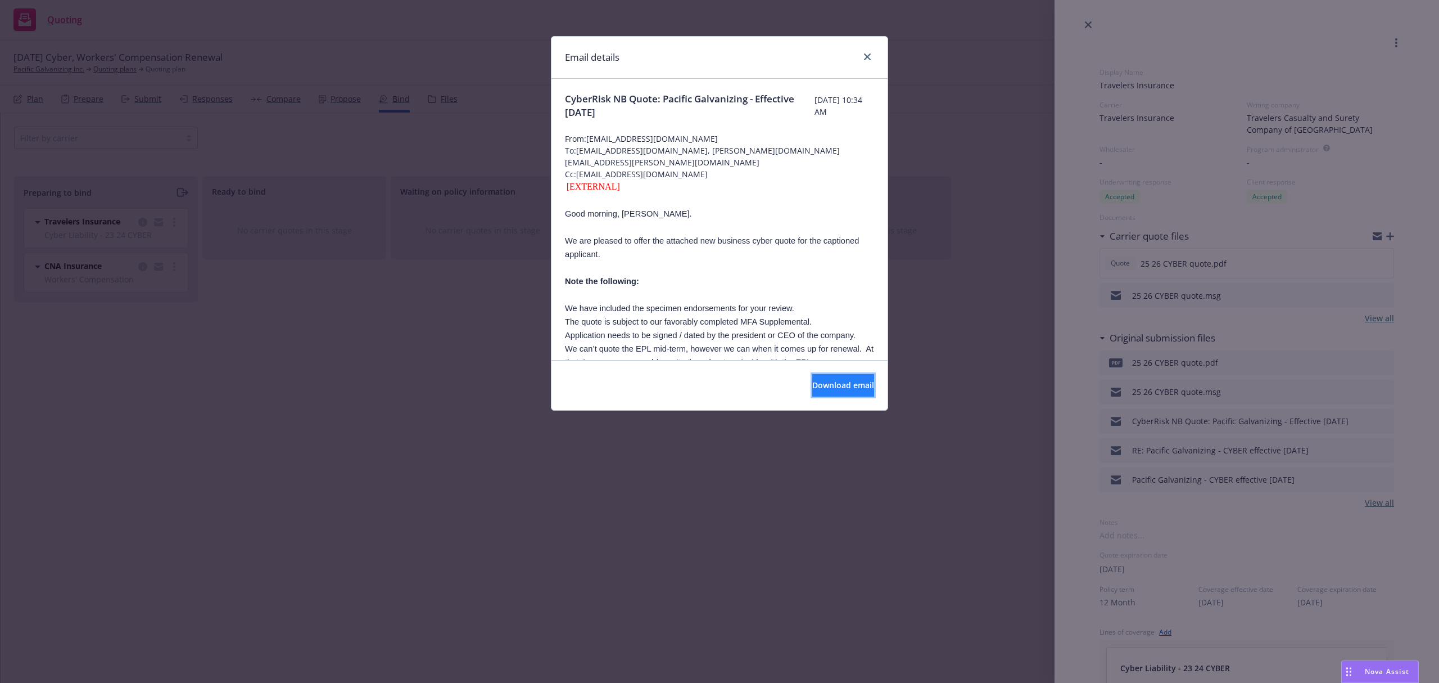
click at [812, 388] on span "Download email" at bounding box center [843, 385] width 62 height 11
click at [211, 406] on div "Email details CyberRisk NB Quote: Pacific Galvanizing - Effective [DATE] [DATE]…" at bounding box center [719, 341] width 1439 height 683
click at [868, 59] on icon "close" at bounding box center [867, 56] width 7 height 7
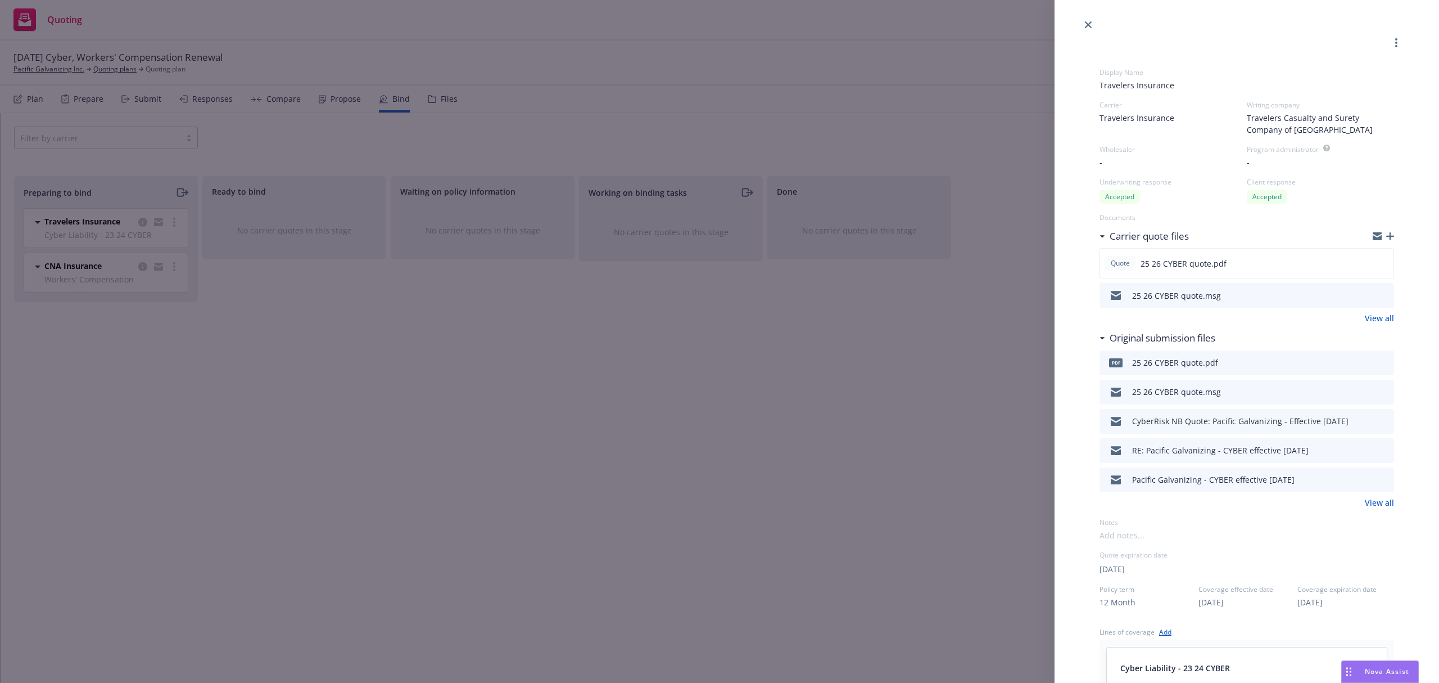
drag, startPoint x: 130, startPoint y: 233, endPoint x: 142, endPoint y: 234, distance: 11.3
click at [130, 232] on div "Display Name Travelers Insurance Carrier Travelers Insurance Writing company Tr…" at bounding box center [719, 341] width 1439 height 683
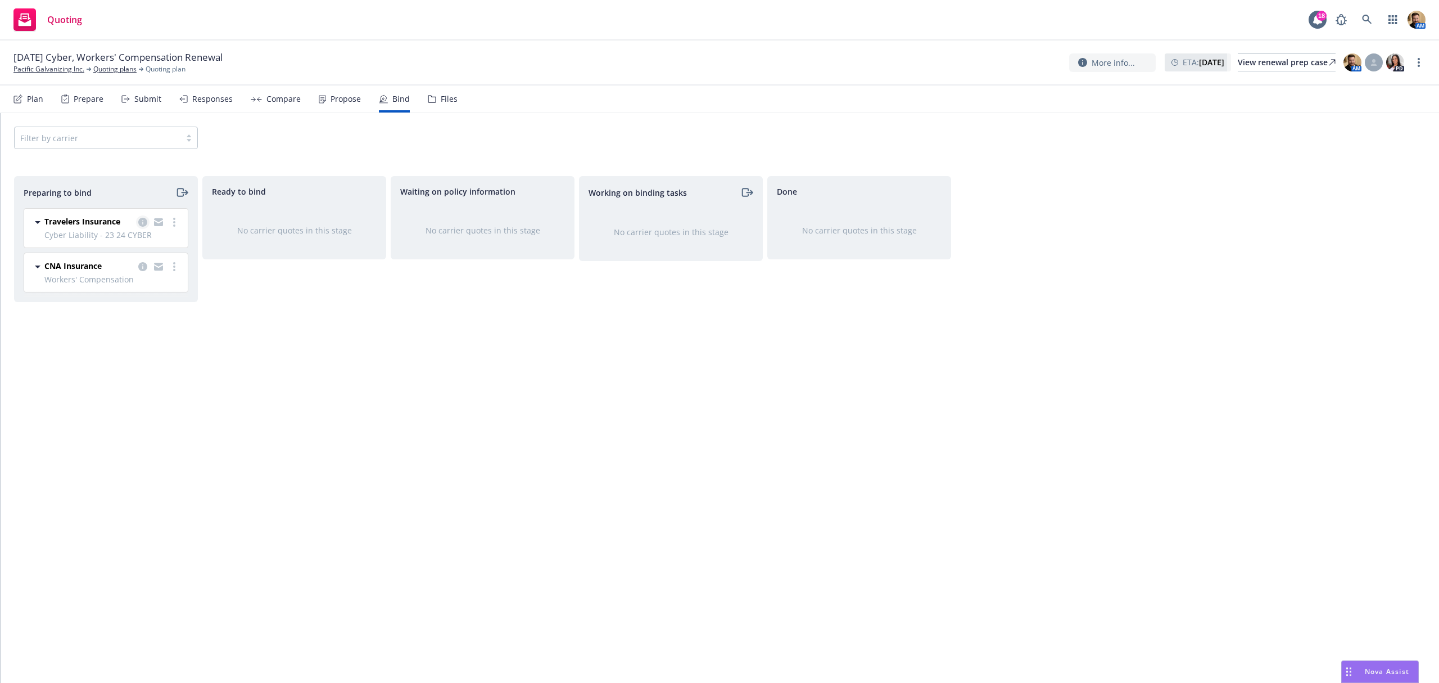
click at [142, 222] on icon "copy logging email" at bounding box center [142, 222] width 9 height 9
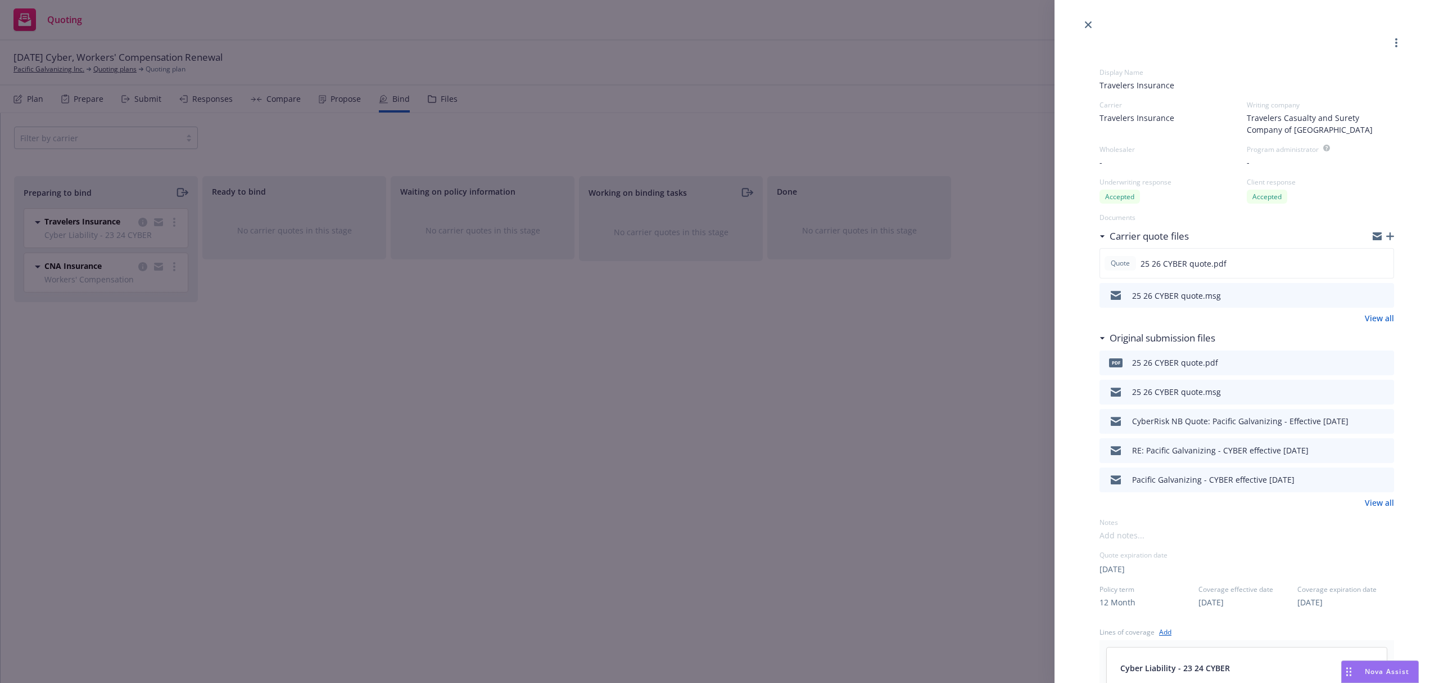
click at [349, 495] on div "Display Name Travelers Insurance Carrier Travelers Insurance Writing company Tr…" at bounding box center [719, 341] width 1439 height 683
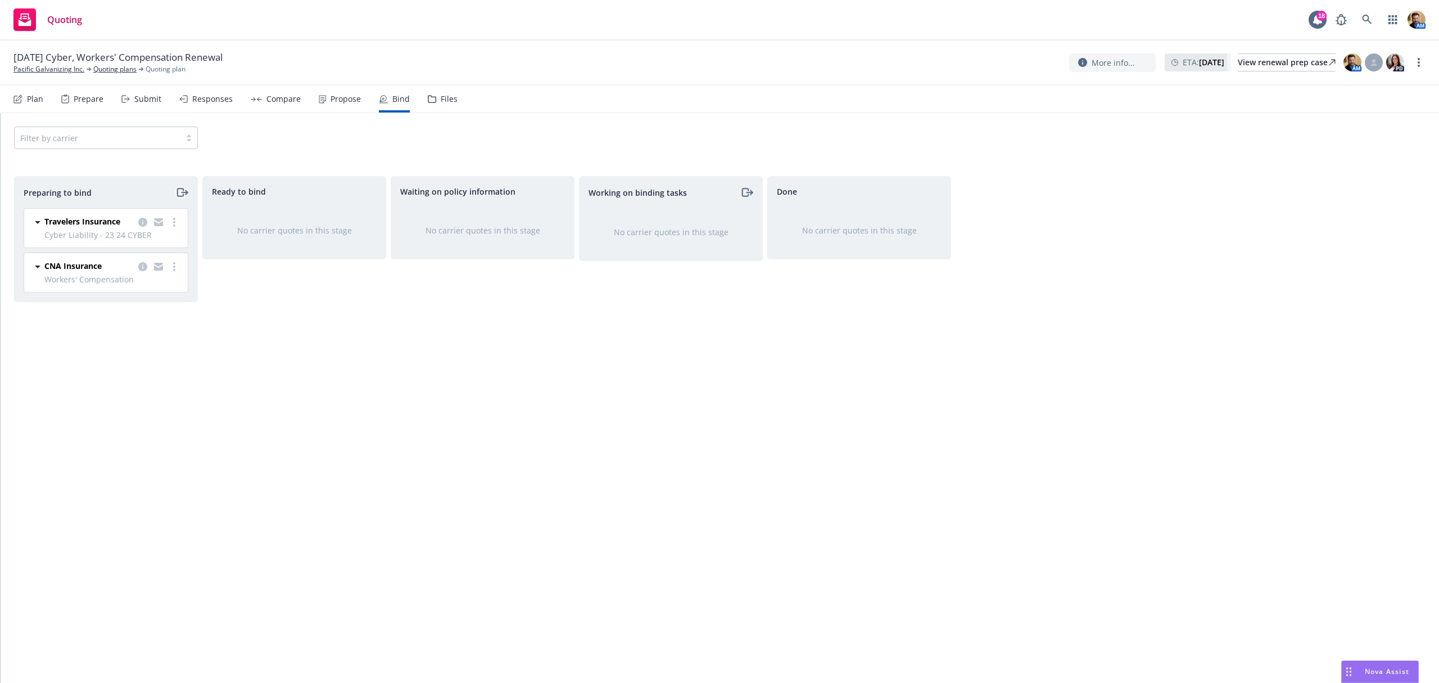
click at [186, 190] on icon "moveRight" at bounding box center [181, 192] width 13 height 13
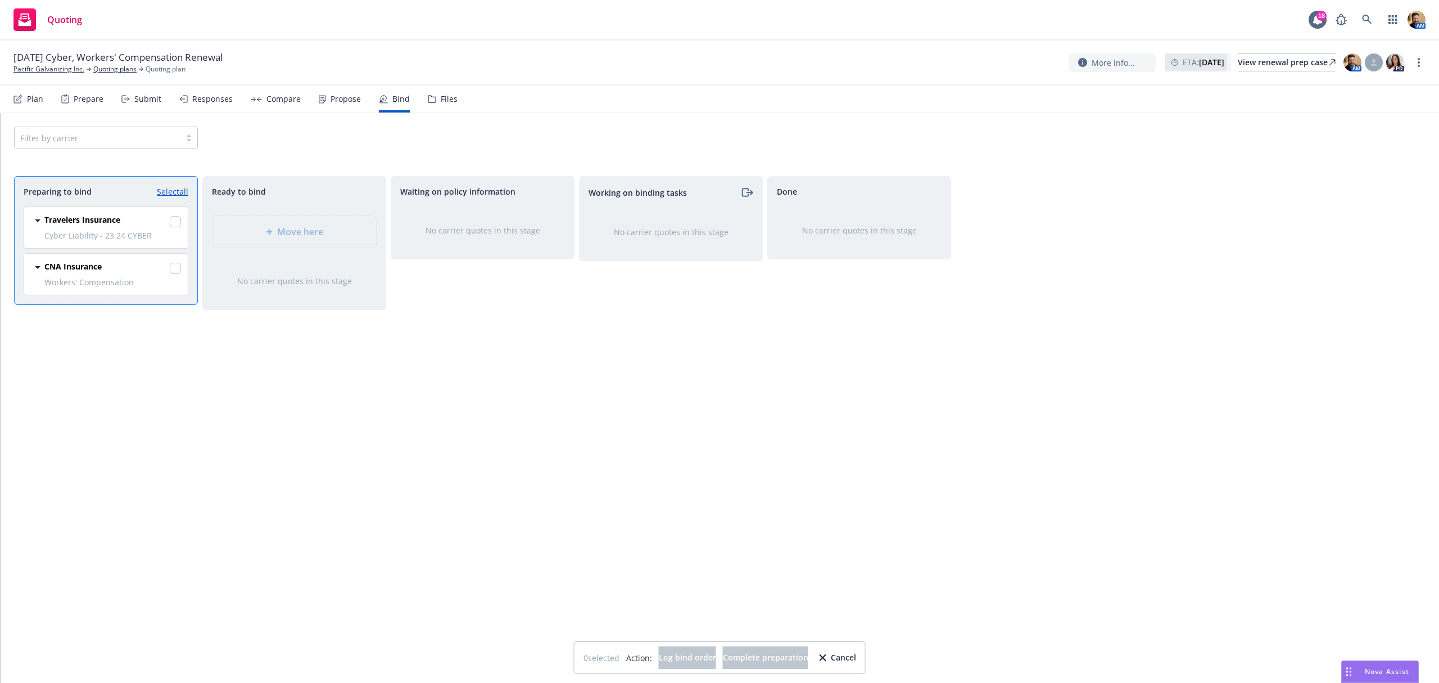
click at [176, 190] on link "Select all" at bounding box center [172, 192] width 31 height 12
checkbox input "true"
click at [291, 228] on span "Move here" at bounding box center [300, 231] width 46 height 13
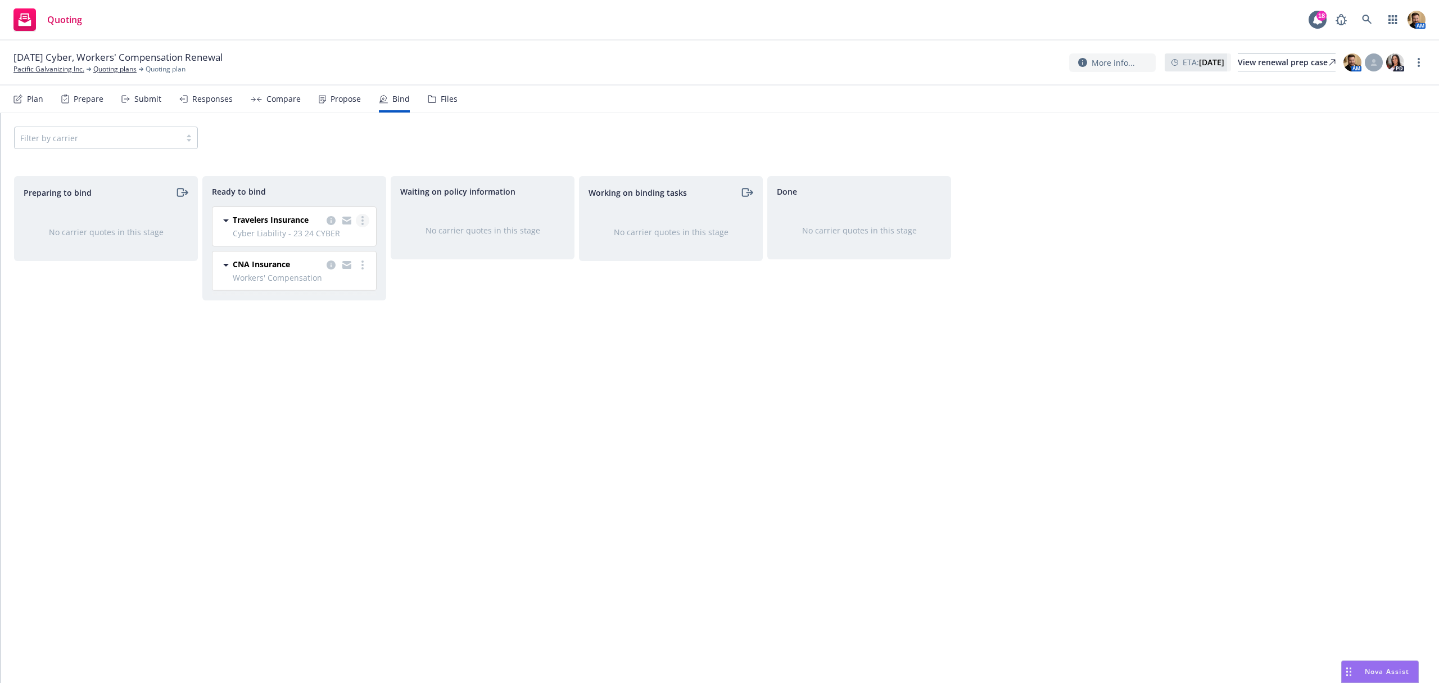
click at [367, 224] on link "more" at bounding box center [362, 220] width 13 height 13
click at [351, 241] on link "Log bind order" at bounding box center [318, 244] width 102 height 22
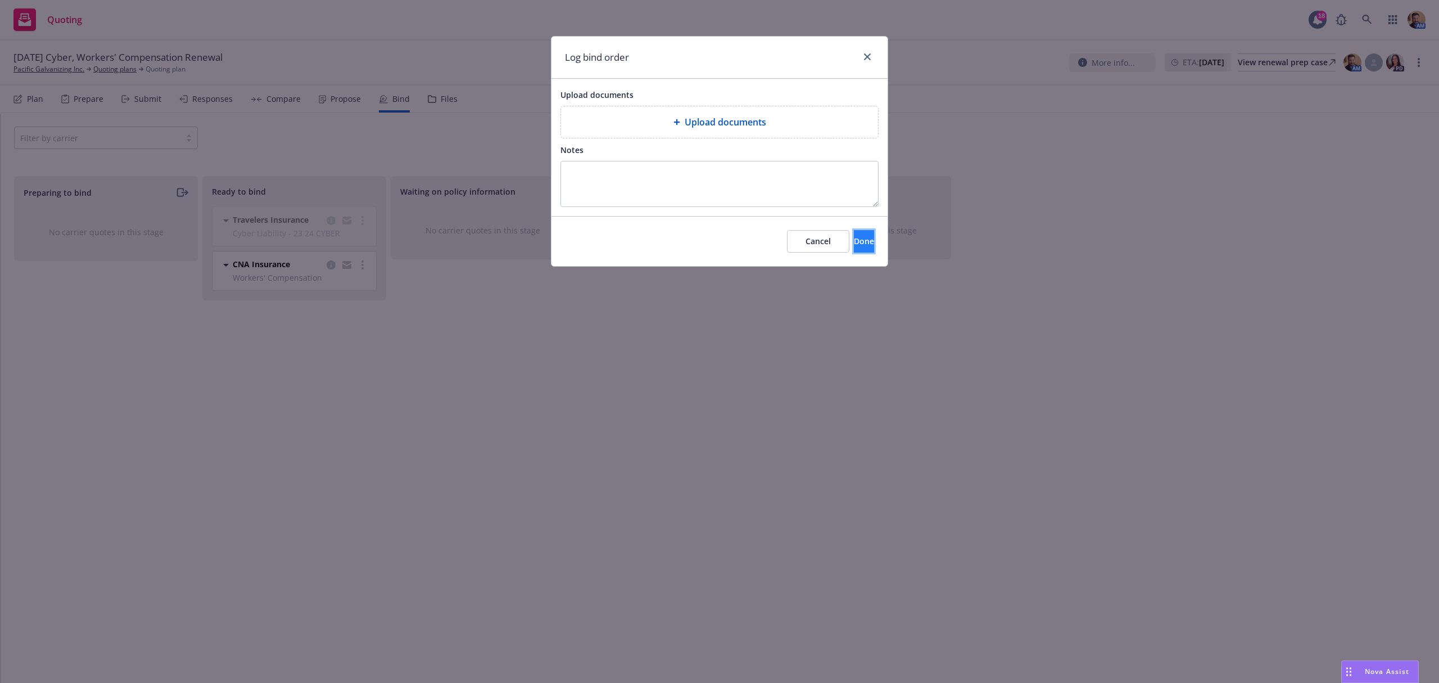
click at [856, 238] on button "Done" at bounding box center [864, 241] width 20 height 22
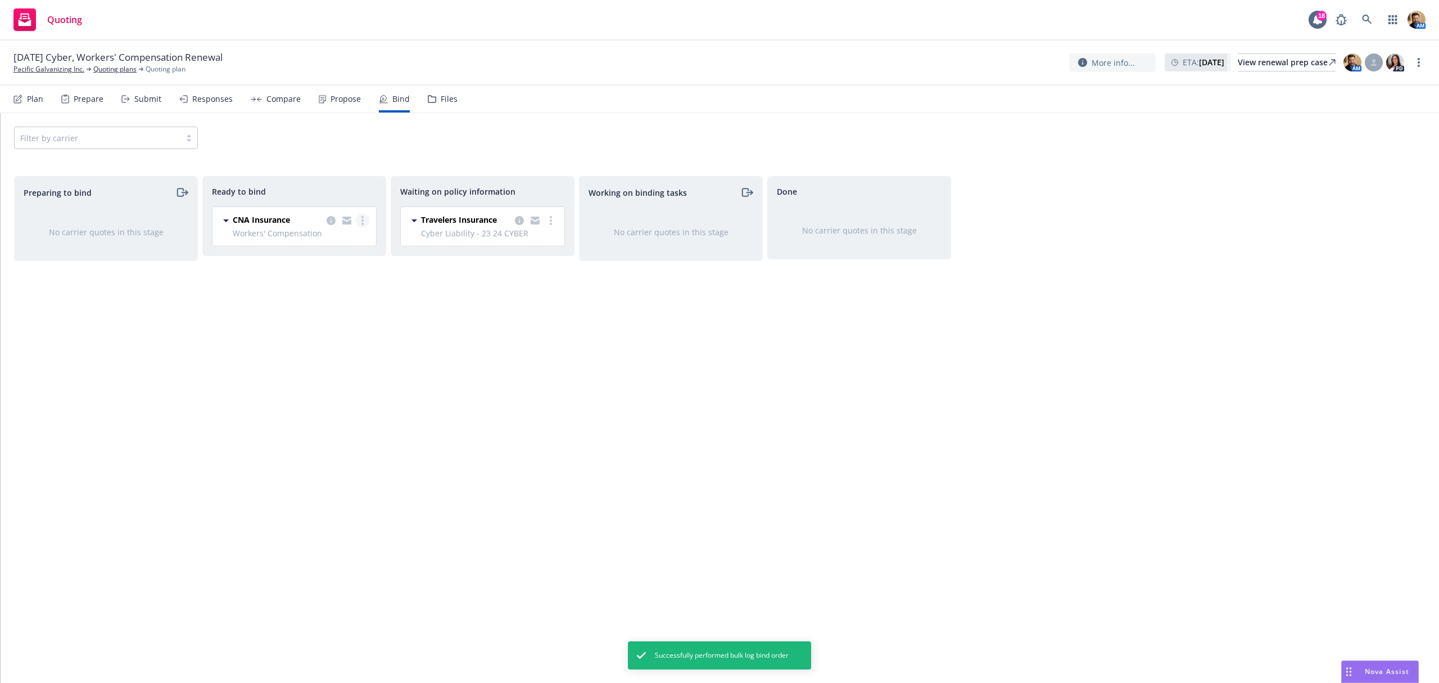
click at [363, 218] on circle "more" at bounding box center [363, 217] width 2 height 2
click at [347, 239] on span "Log bind order" at bounding box center [308, 243] width 83 height 11
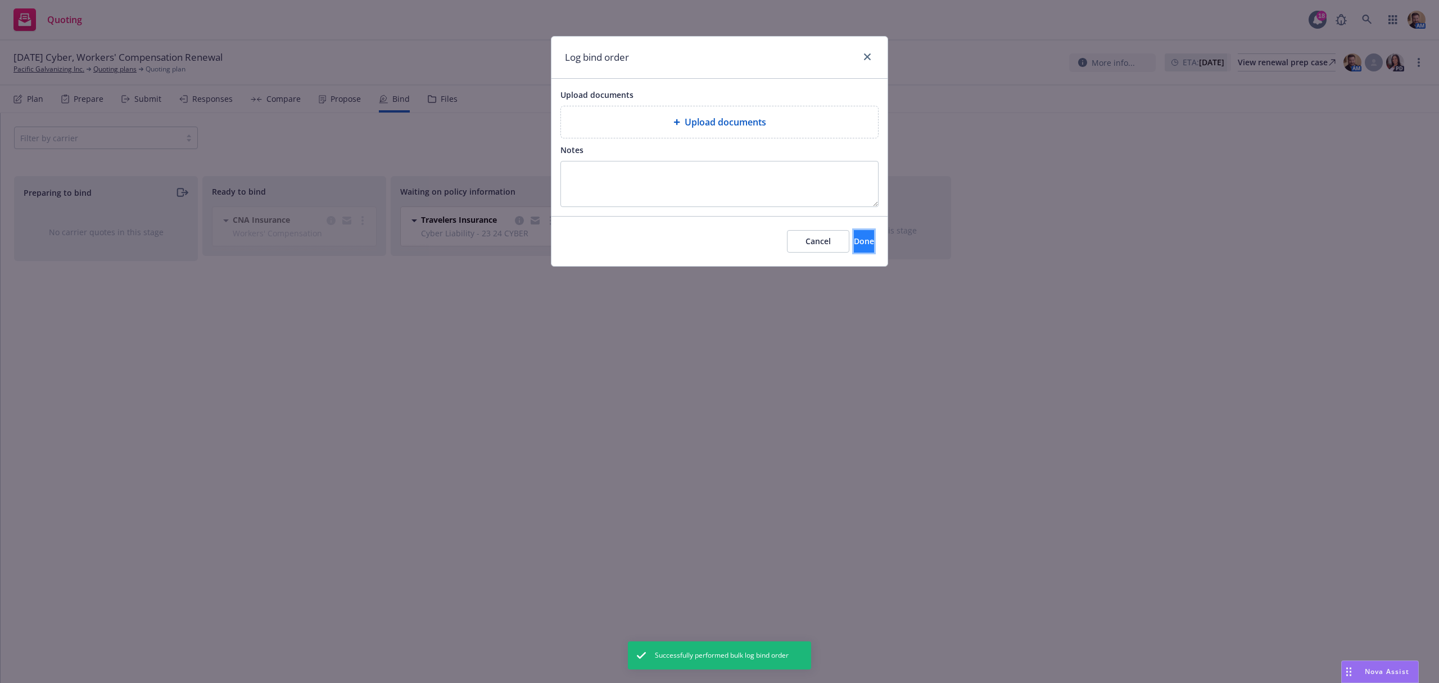
click at [854, 243] on span "Done" at bounding box center [864, 241] width 20 height 11
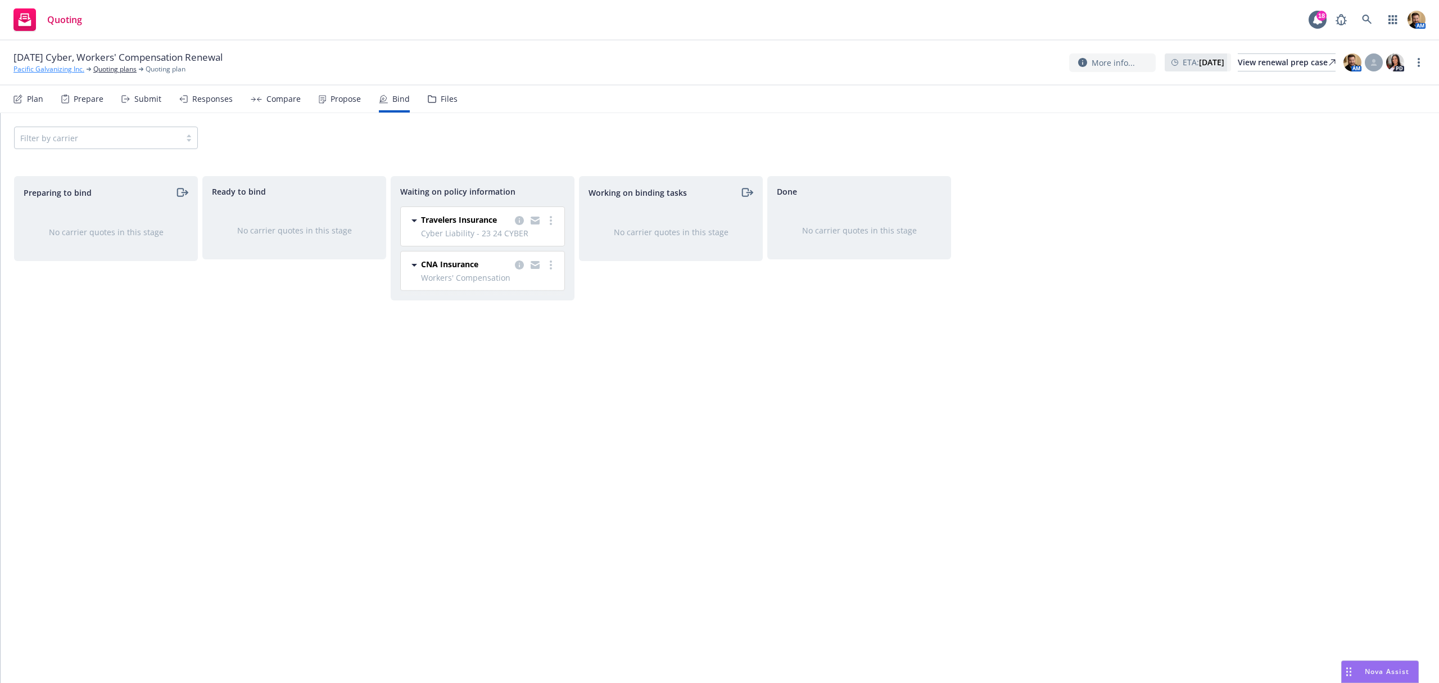
click at [64, 72] on link "Pacific Galvanizing Inc." at bounding box center [48, 69] width 71 height 10
